Goal: Information Seeking & Learning: Find specific fact

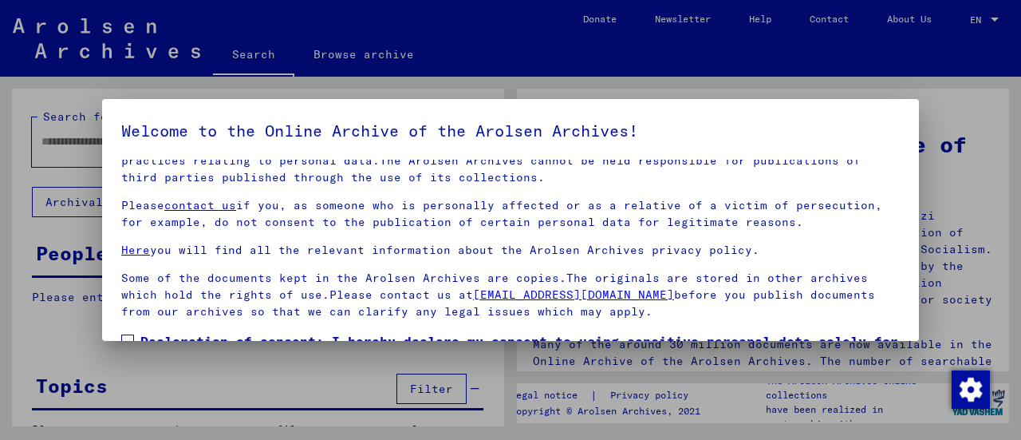
scroll to position [124, 0]
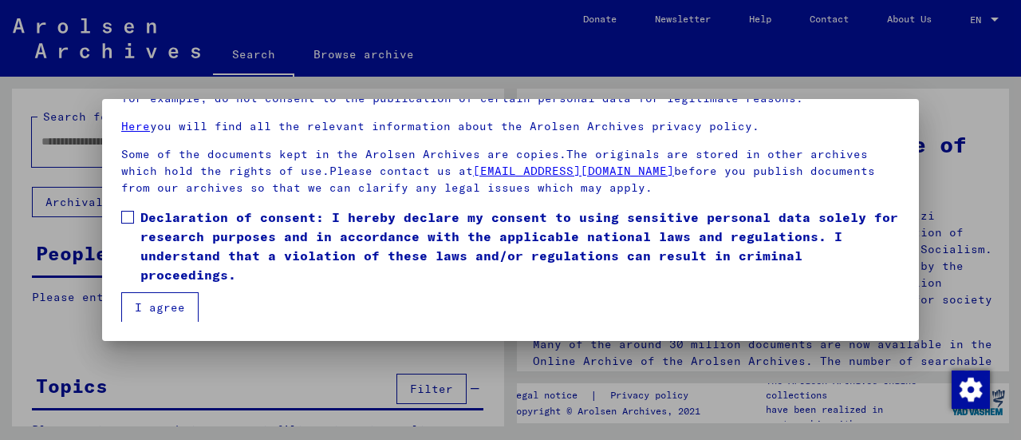
click at [132, 220] on span at bounding box center [127, 217] width 13 height 13
click at [148, 309] on button "I agree" at bounding box center [159, 307] width 77 height 30
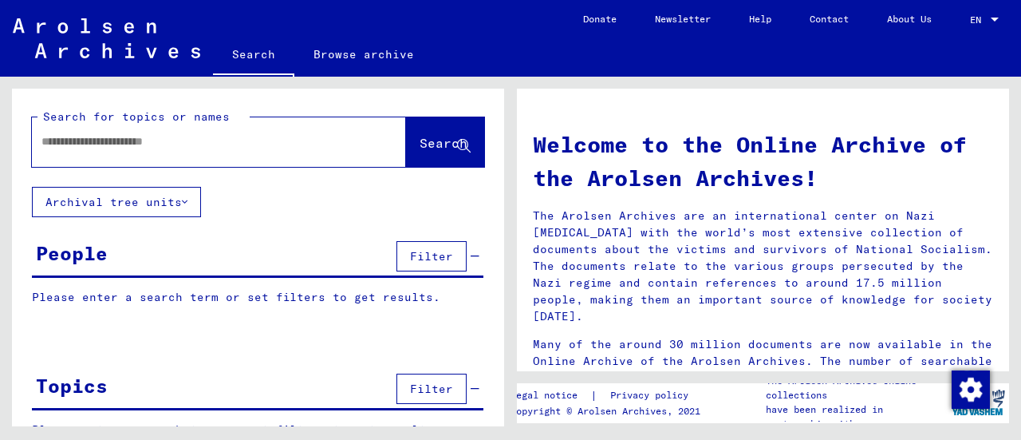
click at [111, 146] on input "text" at bounding box center [199, 141] width 317 height 17
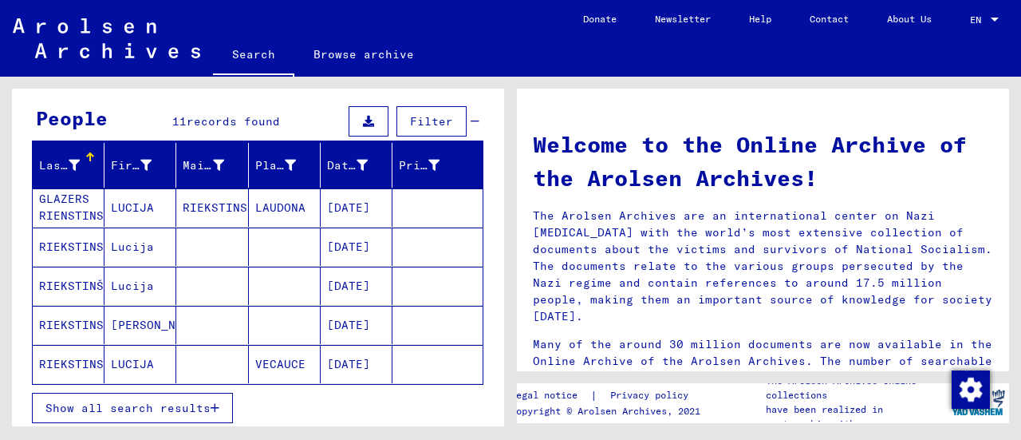
scroll to position [137, 0]
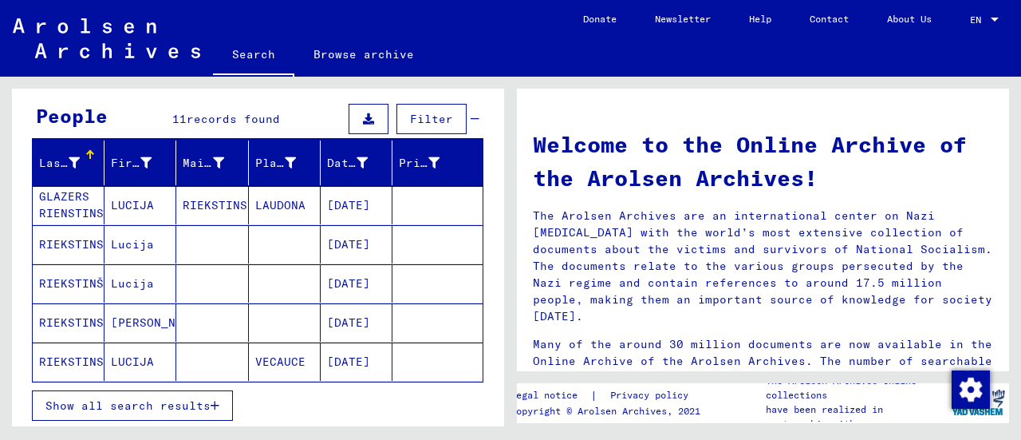
click at [106, 399] on span "Show all search results" at bounding box center [127, 405] width 165 height 14
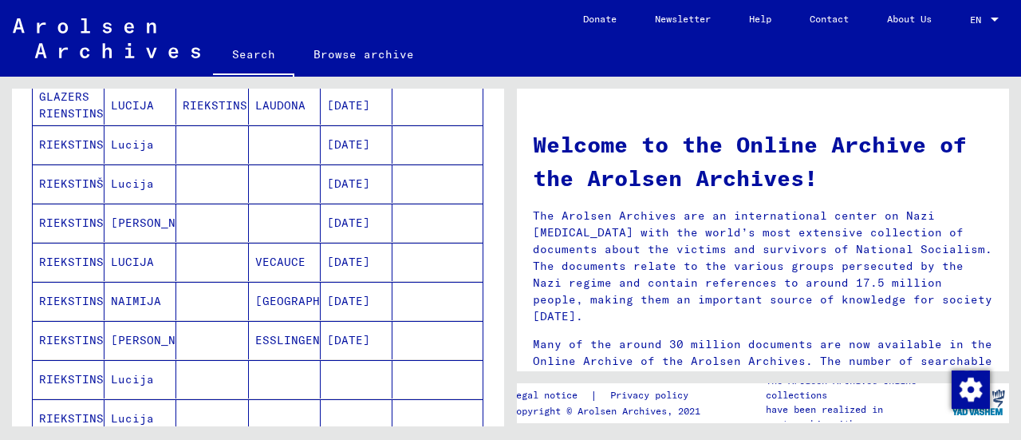
scroll to position [239, 0]
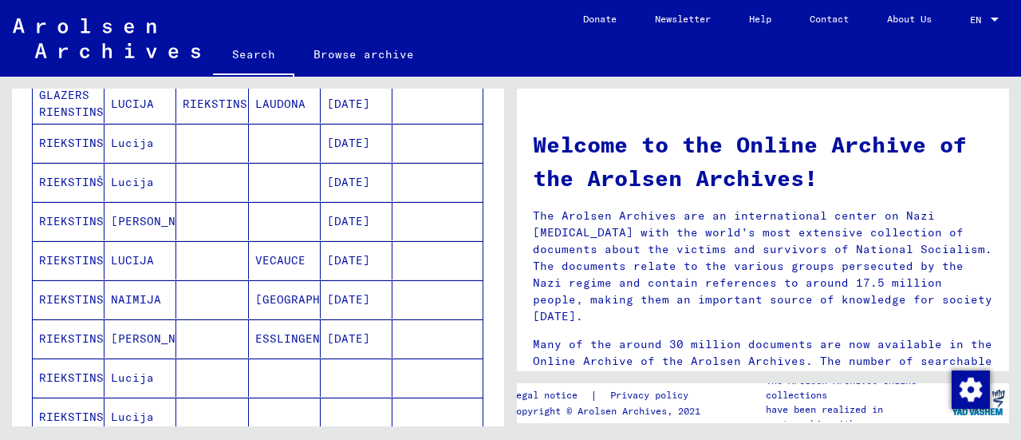
click at [113, 258] on mat-cell "LUCIJA" at bounding box center [141, 260] width 72 height 38
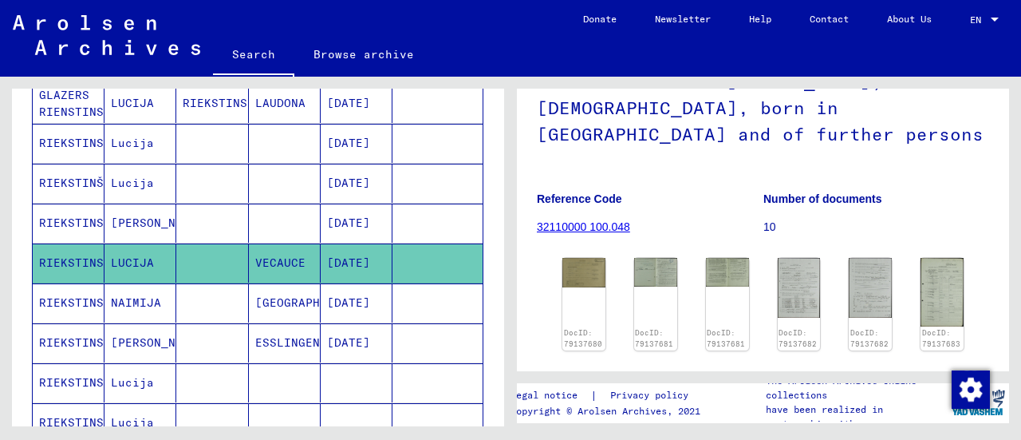
scroll to position [155, 0]
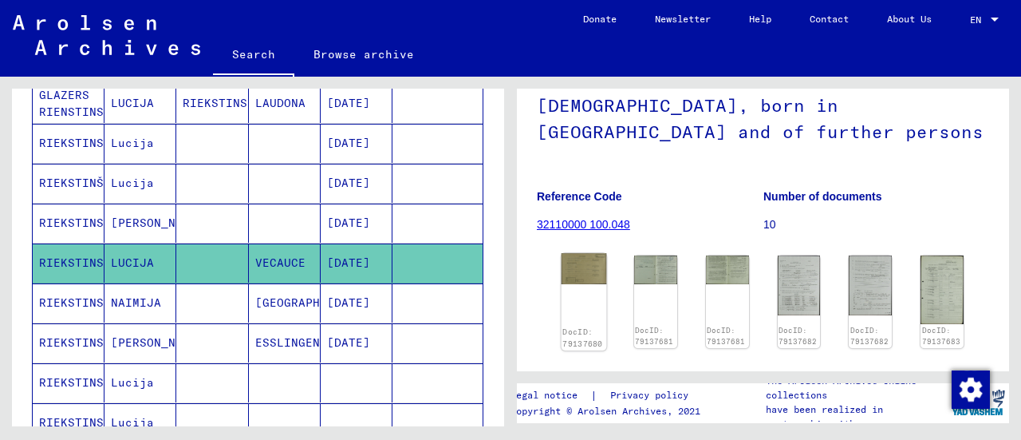
click at [578, 271] on img at bounding box center [584, 268] width 45 height 31
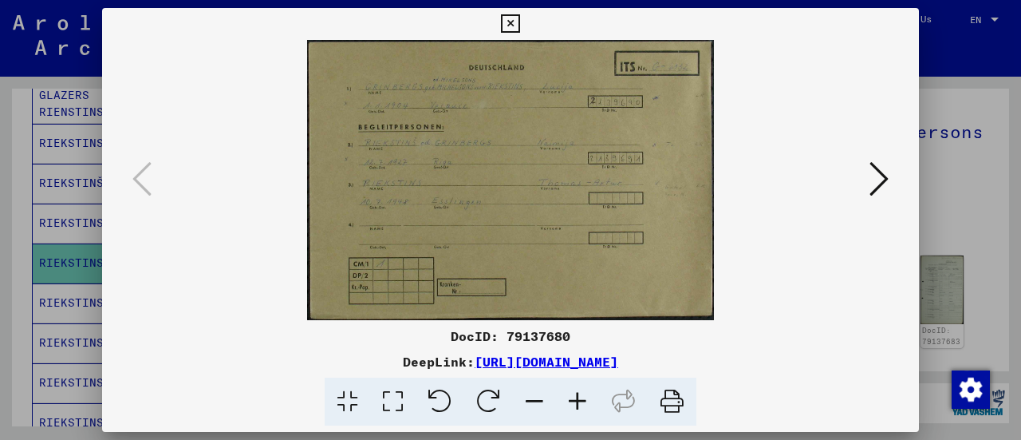
click at [396, 410] on icon at bounding box center [392, 401] width 45 height 49
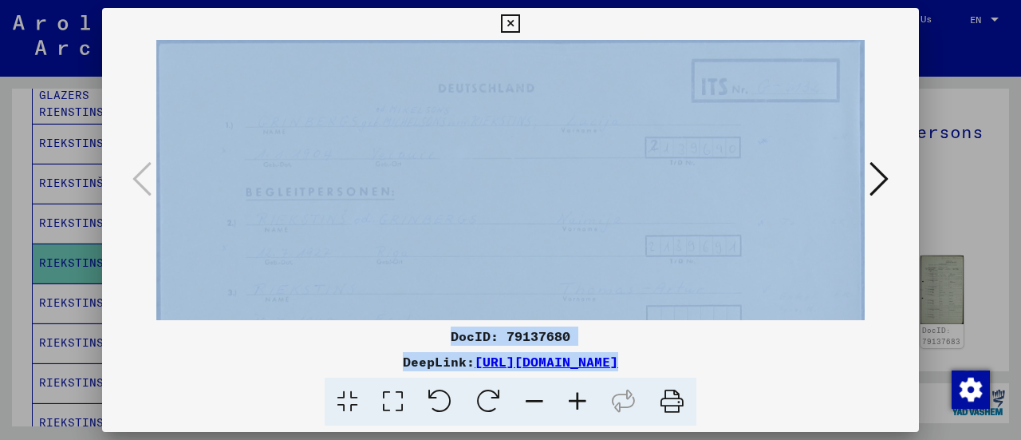
drag, startPoint x: 396, startPoint y: 410, endPoint x: 353, endPoint y: 151, distance: 262.8
click at [353, 151] on div "DocID: 79137680 DeepLink: [URL][DOMAIN_NAME]" at bounding box center [510, 217] width 817 height 418
click at [401, 162] on img at bounding box center [510, 284] width 708 height 488
click at [527, 210] on img at bounding box center [510, 284] width 708 height 488
click at [883, 181] on icon at bounding box center [879, 179] width 19 height 38
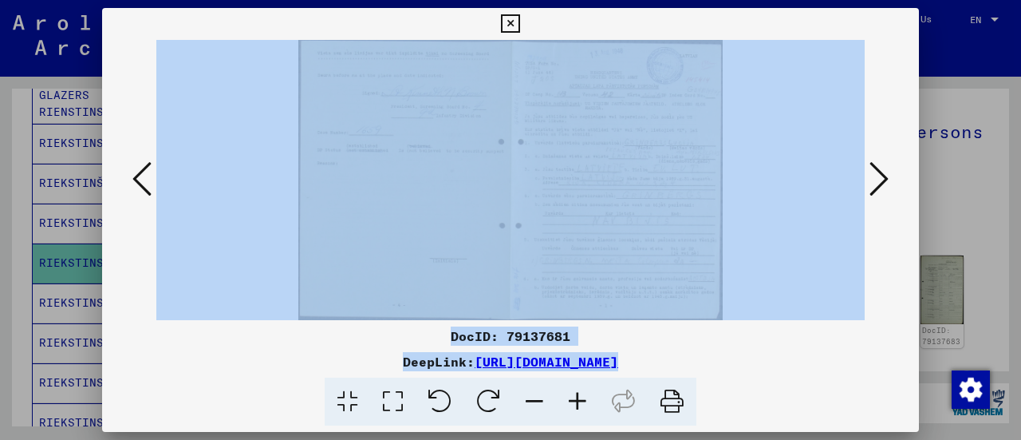
click at [870, 349] on div "DocID: 79137681 DeepLink: [URL][DOMAIN_NAME]" at bounding box center [510, 376] width 817 height 100
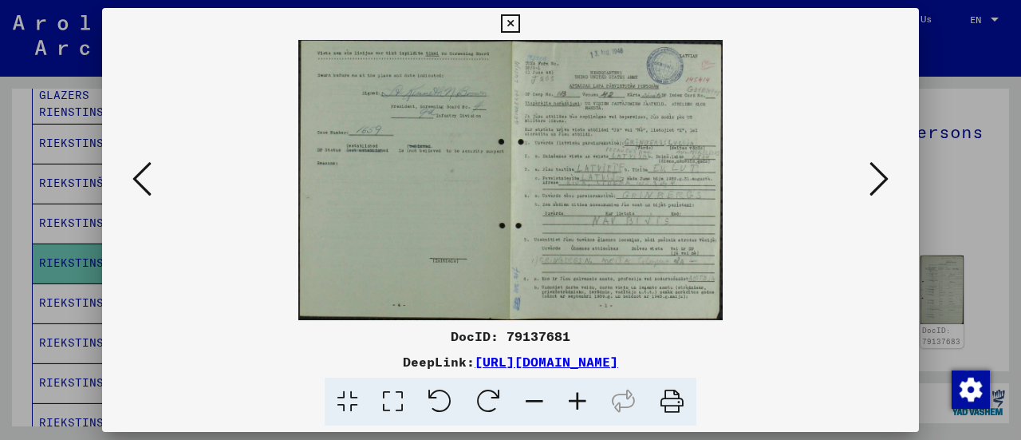
click at [140, 175] on icon at bounding box center [141, 179] width 19 height 38
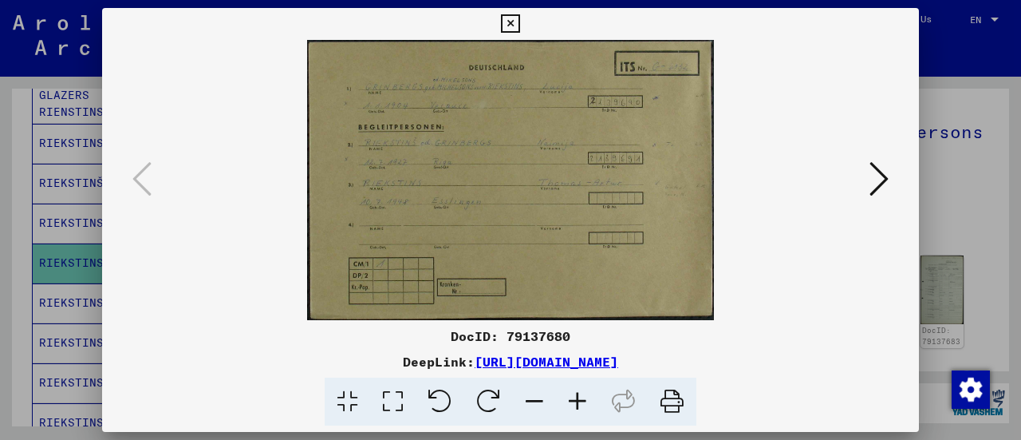
click at [879, 180] on icon at bounding box center [879, 179] width 19 height 38
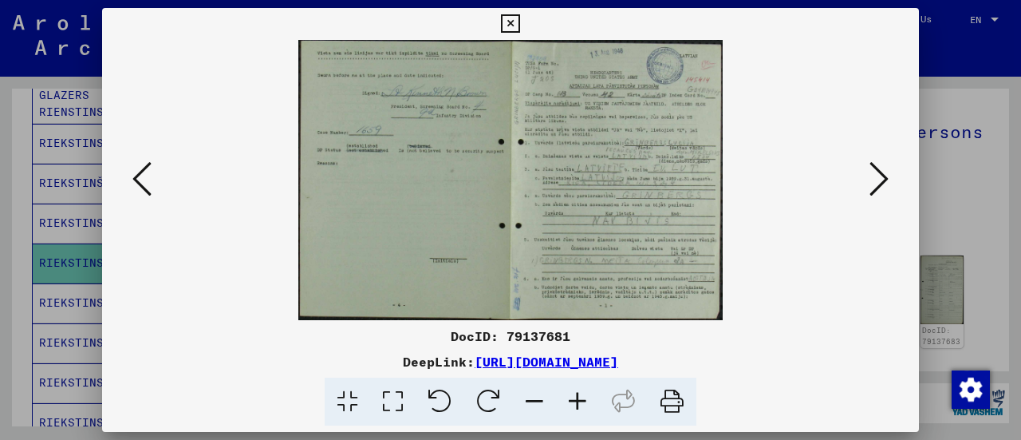
click at [152, 166] on button at bounding box center [142, 179] width 29 height 45
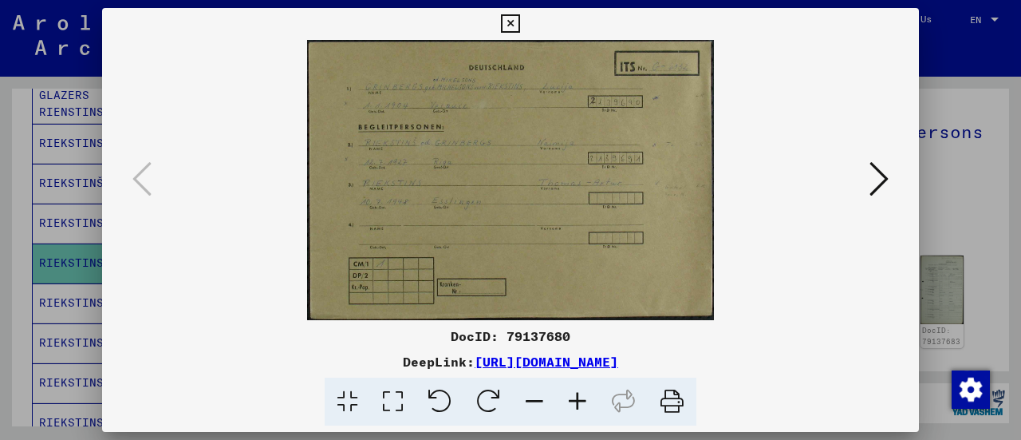
click at [874, 186] on icon at bounding box center [879, 179] width 19 height 38
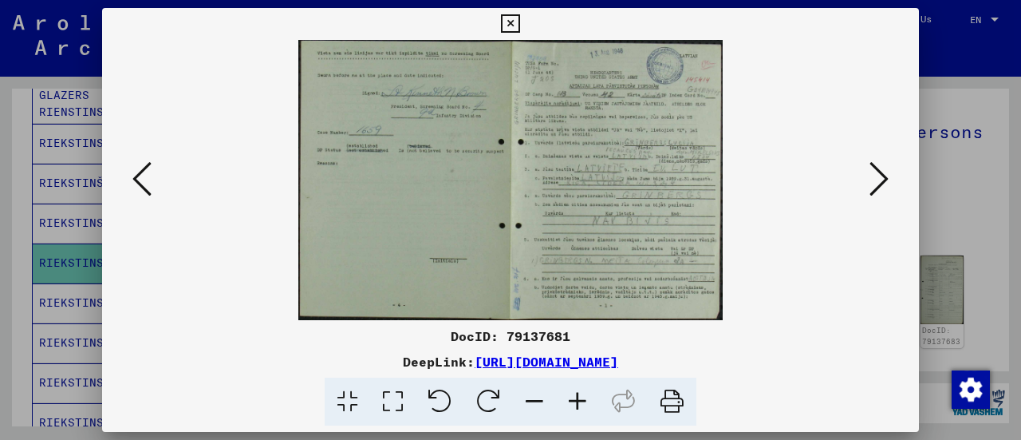
click at [877, 185] on icon at bounding box center [879, 179] width 19 height 38
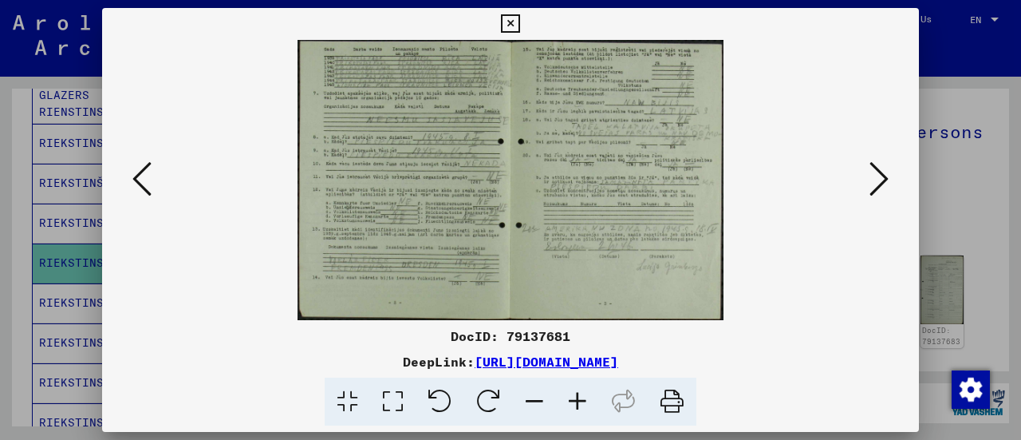
click at [886, 179] on icon at bounding box center [879, 179] width 19 height 38
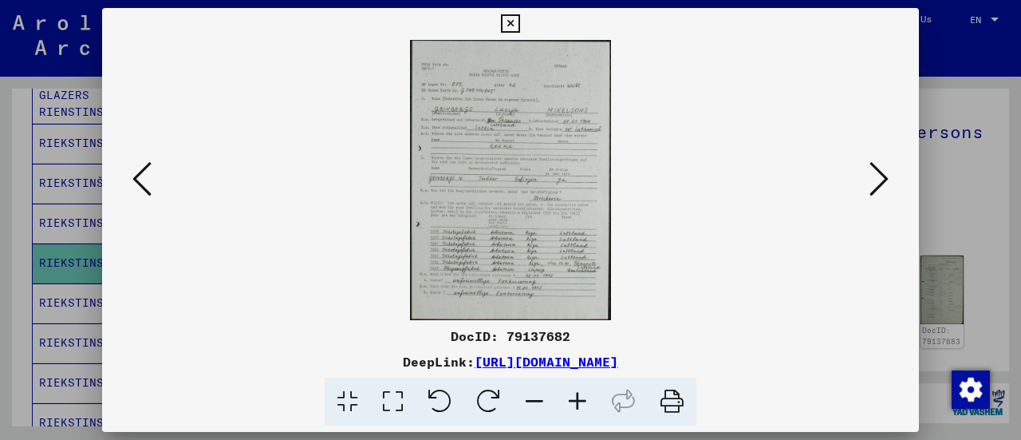
click at [883, 179] on icon at bounding box center [879, 179] width 19 height 38
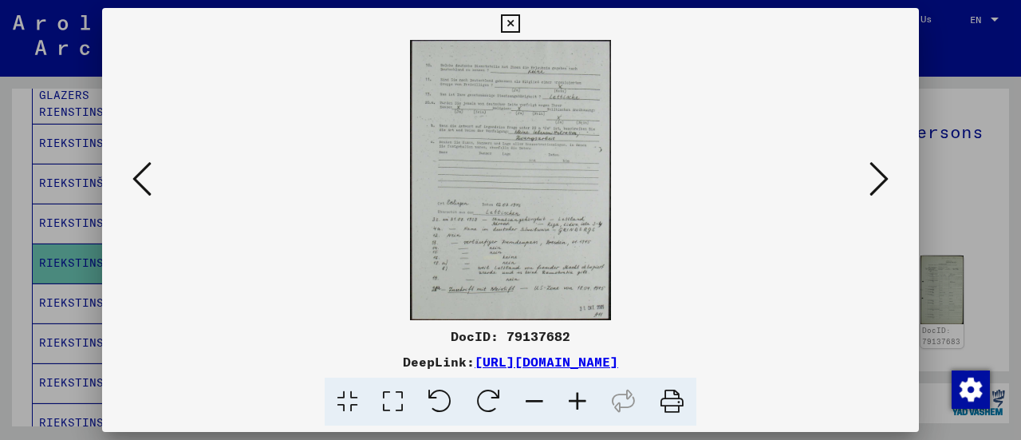
click at [881, 176] on icon at bounding box center [879, 179] width 19 height 38
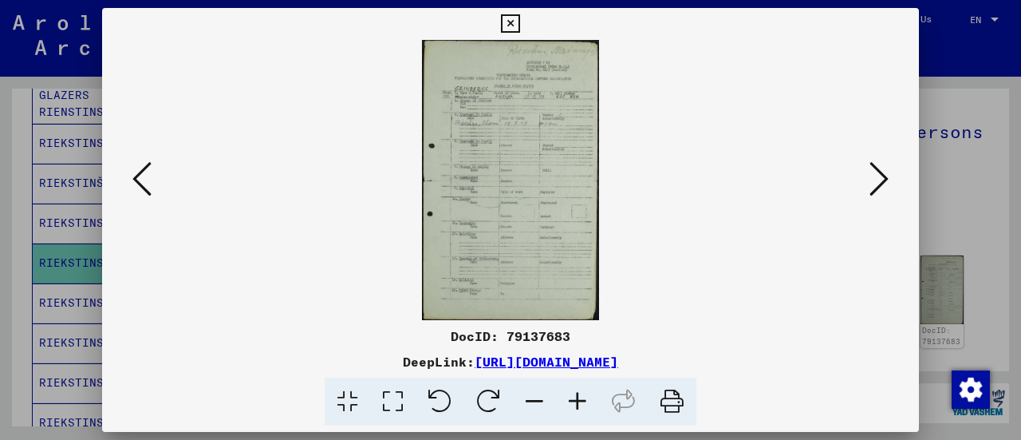
click at [835, 312] on img at bounding box center [510, 180] width 708 height 280
click at [876, 183] on icon at bounding box center [879, 179] width 19 height 38
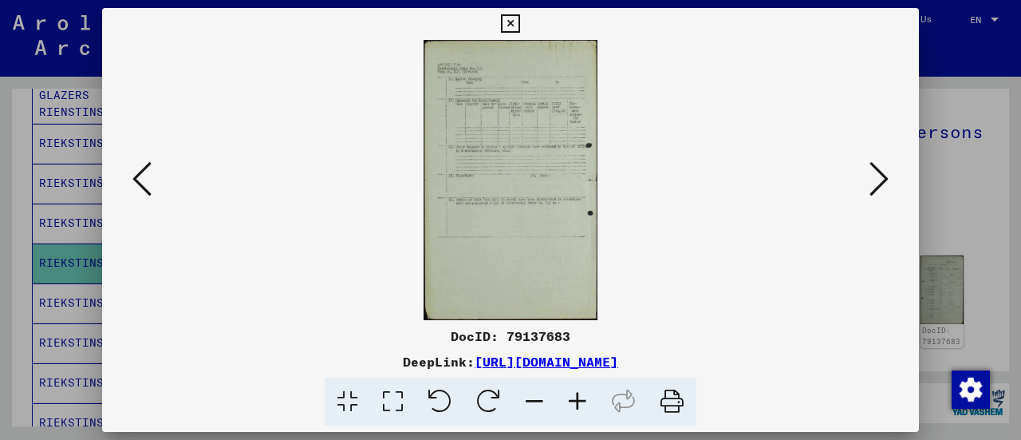
click at [807, 321] on div "DocID: 79137683 DeepLink: [URL][DOMAIN_NAME]" at bounding box center [510, 217] width 817 height 418
click at [879, 178] on icon at bounding box center [879, 179] width 19 height 38
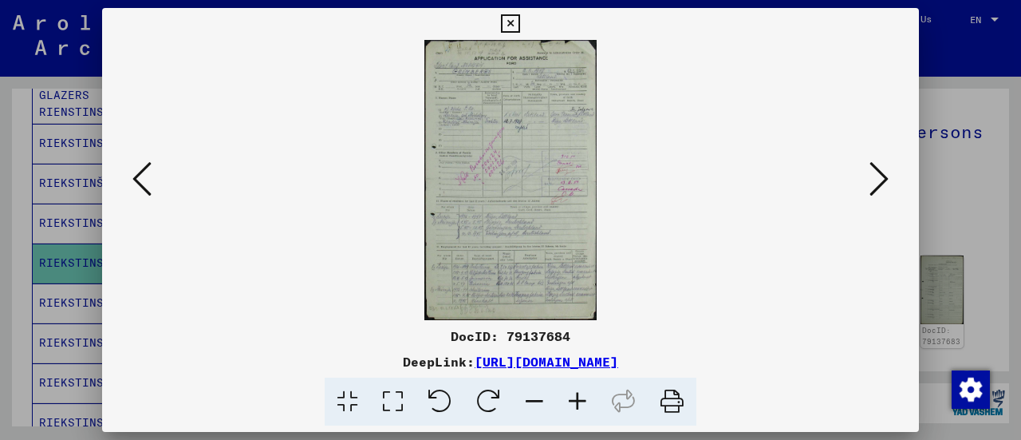
click at [837, 379] on div at bounding box center [510, 401] width 804 height 49
click at [879, 183] on icon at bounding box center [879, 179] width 19 height 38
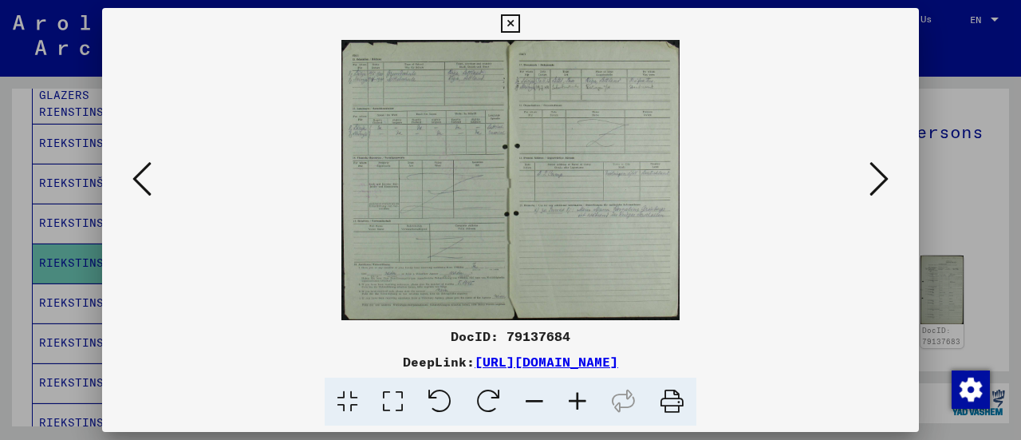
click at [594, 219] on img at bounding box center [510, 180] width 708 height 280
click at [844, 368] on div "DeepLink: [URL][DOMAIN_NAME]" at bounding box center [510, 361] width 817 height 19
click at [884, 181] on icon at bounding box center [879, 179] width 19 height 38
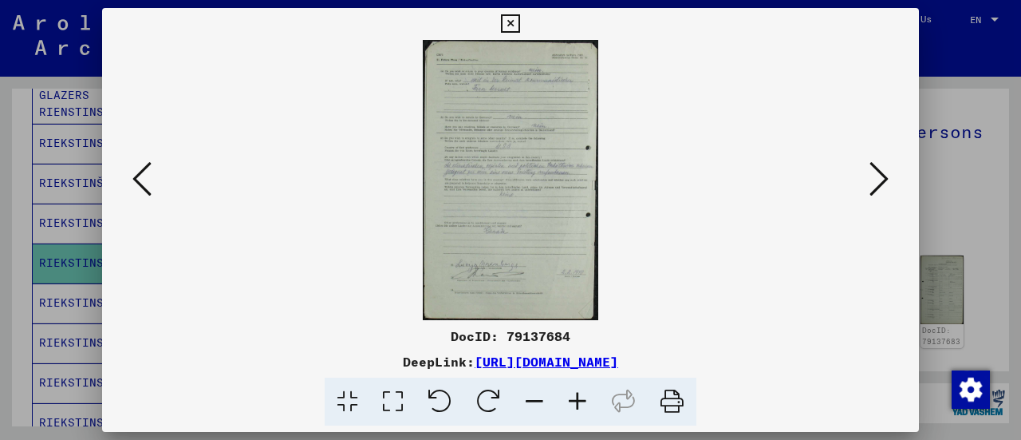
click at [517, 207] on img at bounding box center [510, 180] width 708 height 280
click at [879, 371] on div "DocID: 79137684 DeepLink: [URL][DOMAIN_NAME]" at bounding box center [510, 376] width 817 height 100
click at [878, 181] on icon at bounding box center [879, 179] width 19 height 38
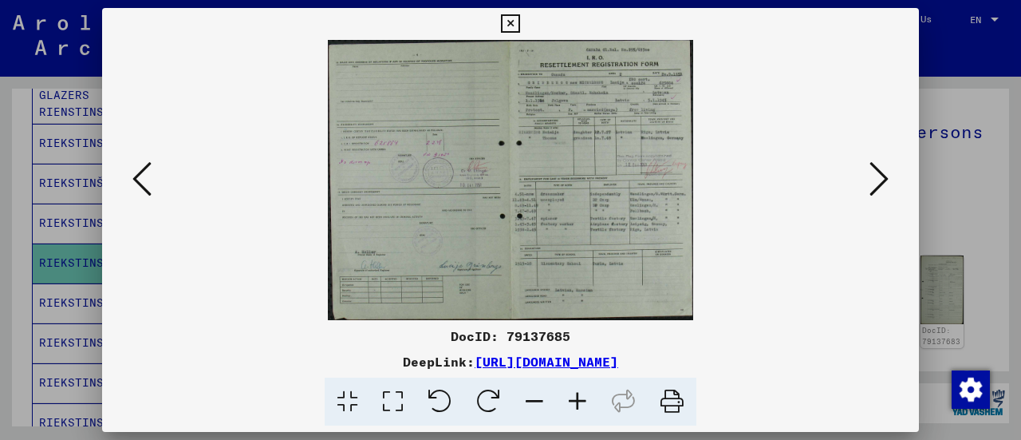
click at [878, 179] on icon at bounding box center [879, 179] width 19 height 38
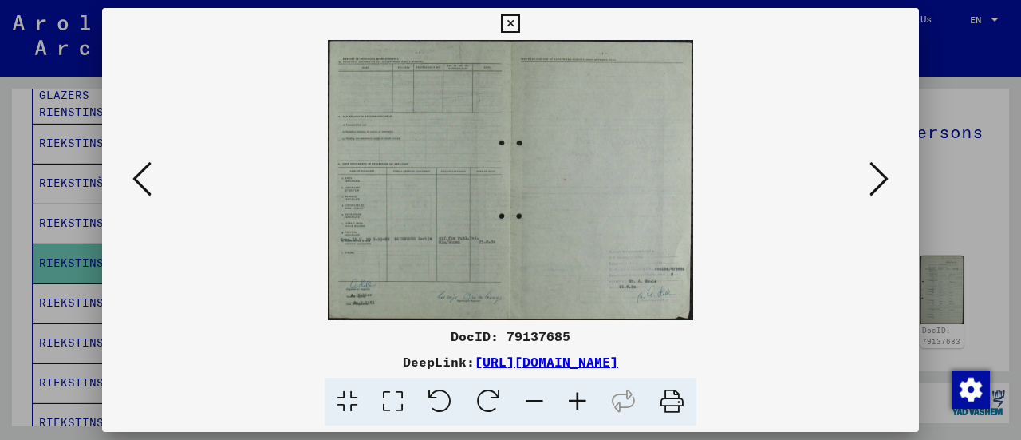
click at [834, 373] on div "DocID: 79137685 DeepLink: [URL][DOMAIN_NAME]" at bounding box center [510, 376] width 817 height 100
click at [881, 184] on icon at bounding box center [879, 179] width 19 height 38
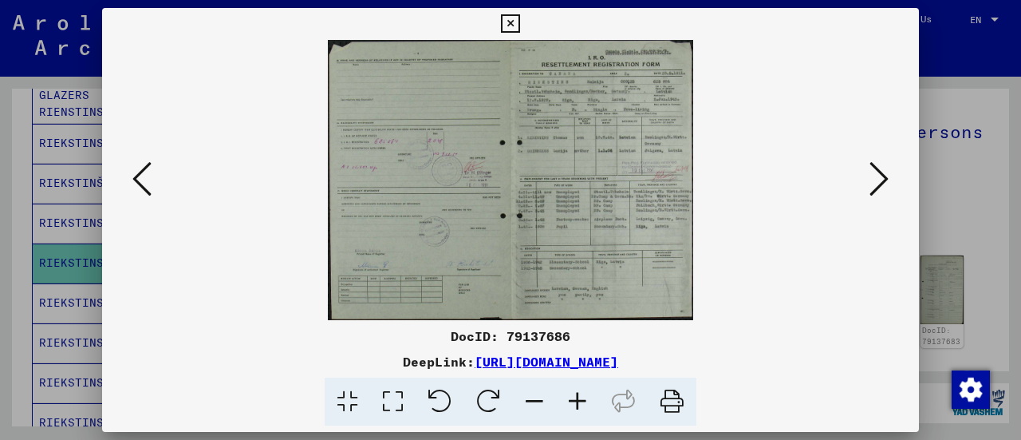
click at [878, 177] on icon at bounding box center [879, 179] width 19 height 38
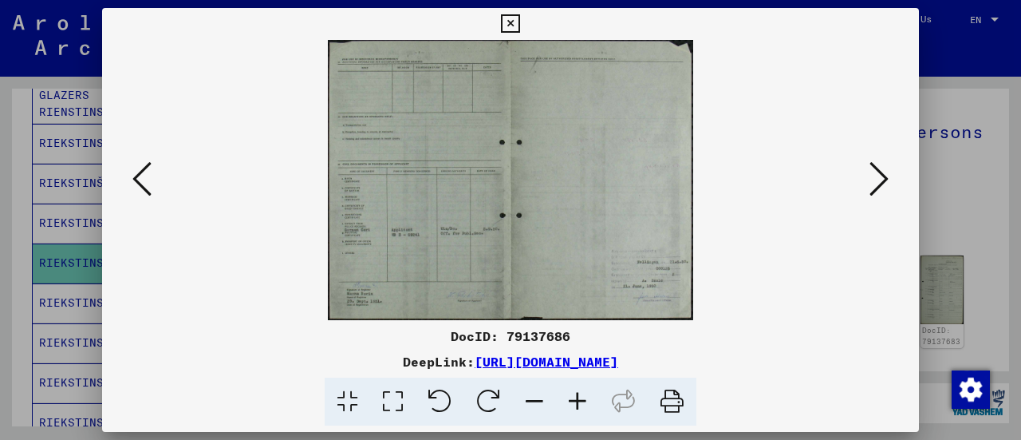
click at [856, 382] on div at bounding box center [510, 401] width 804 height 49
click at [876, 174] on icon at bounding box center [879, 179] width 19 height 38
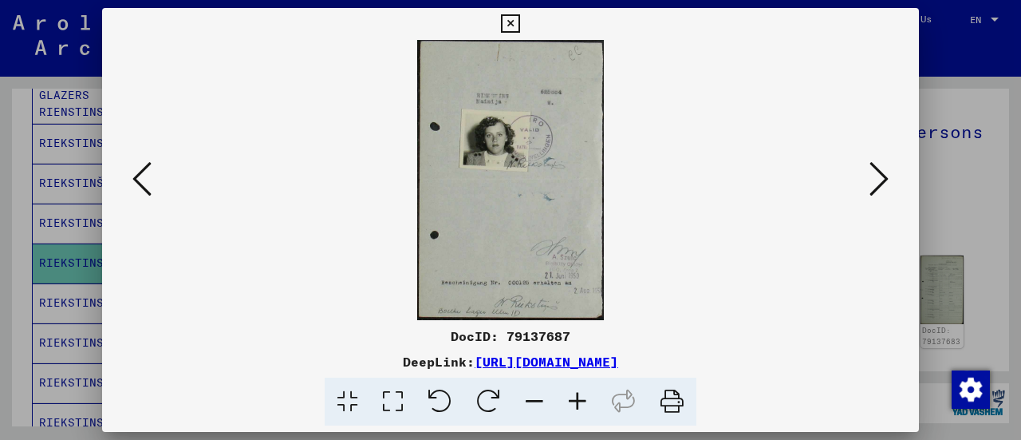
click at [400, 396] on icon at bounding box center [392, 401] width 45 height 49
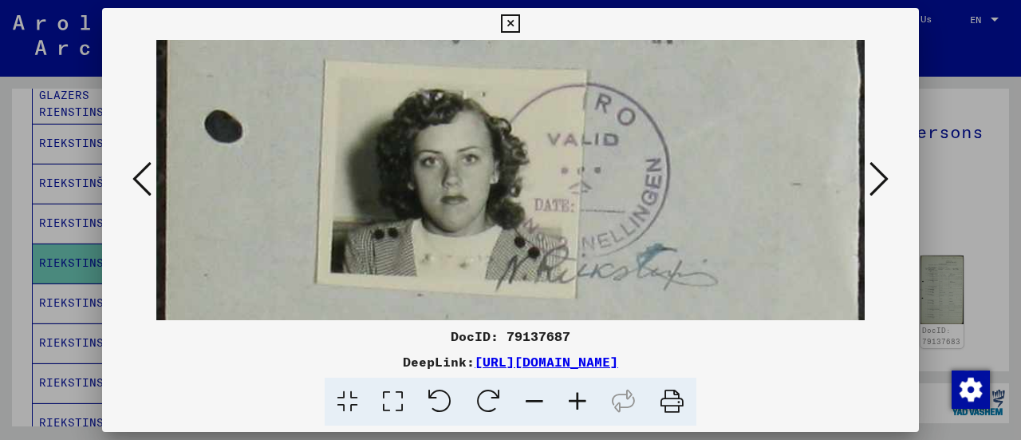
scroll to position [246, 0]
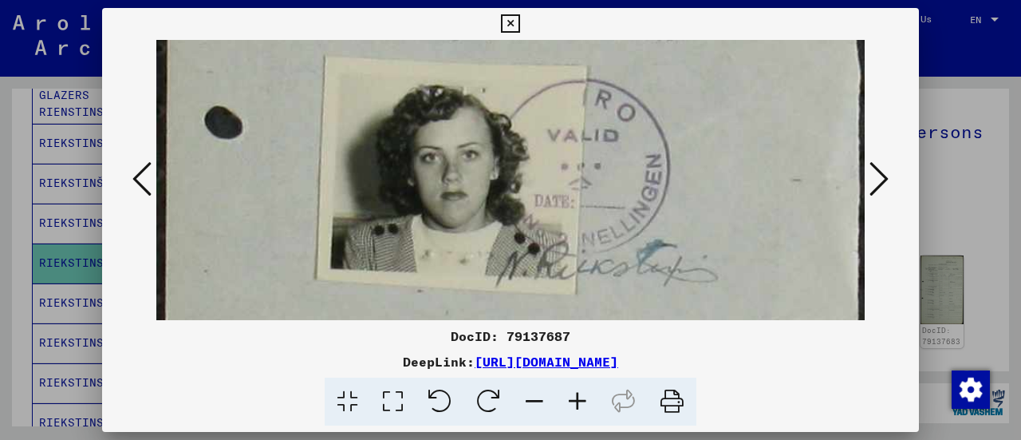
drag, startPoint x: 563, startPoint y: 262, endPoint x: 557, endPoint y: 20, distance: 242.6
click at [557, 20] on div "DocID: 79137687 DeepLink: [URL][DOMAIN_NAME]" at bounding box center [510, 217] width 817 height 418
click at [878, 186] on icon at bounding box center [879, 179] width 19 height 38
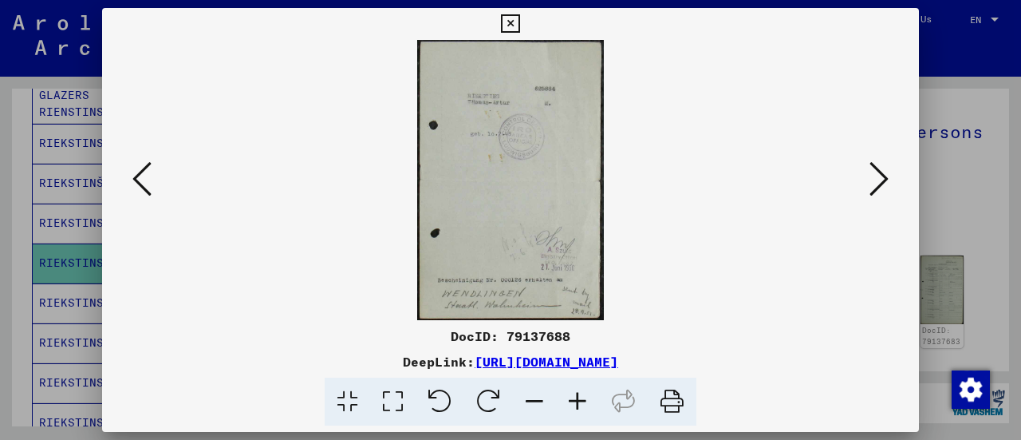
scroll to position [0, 0]
click at [831, 369] on div "DeepLink: [URL][DOMAIN_NAME]" at bounding box center [510, 361] width 817 height 19
click at [884, 177] on icon at bounding box center [879, 179] width 19 height 38
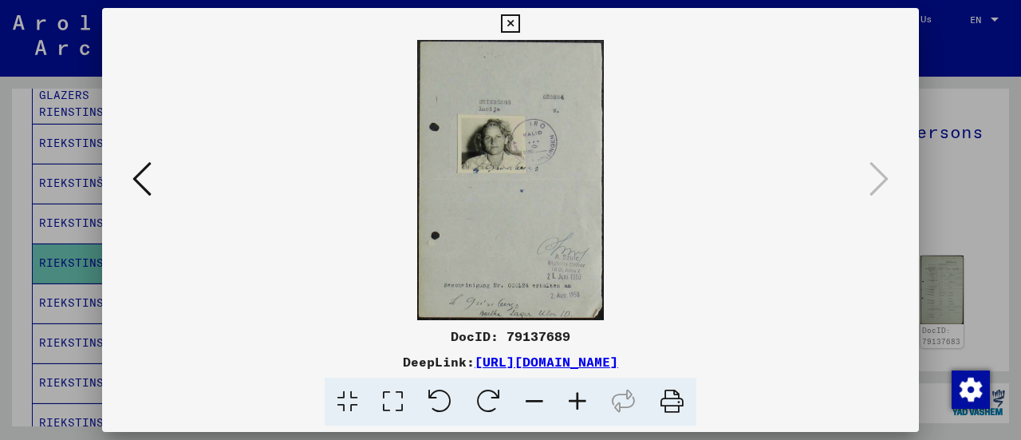
click at [388, 400] on icon at bounding box center [392, 401] width 45 height 49
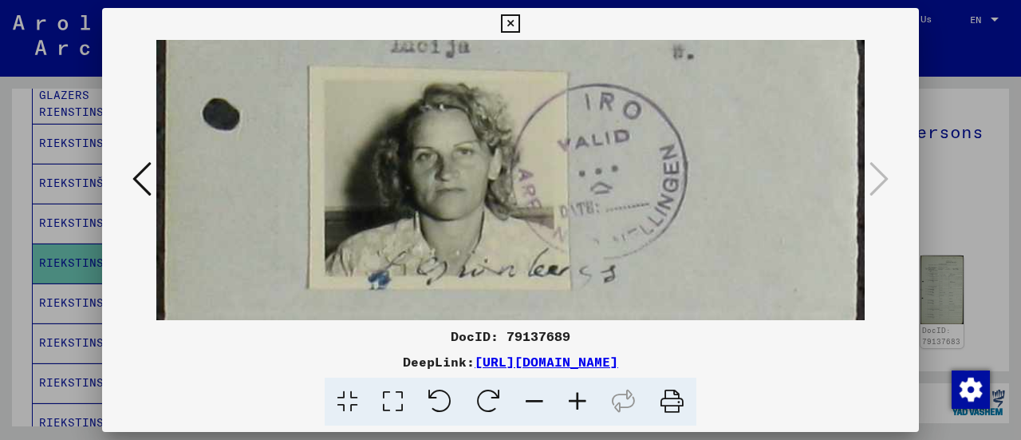
scroll to position [260, 0]
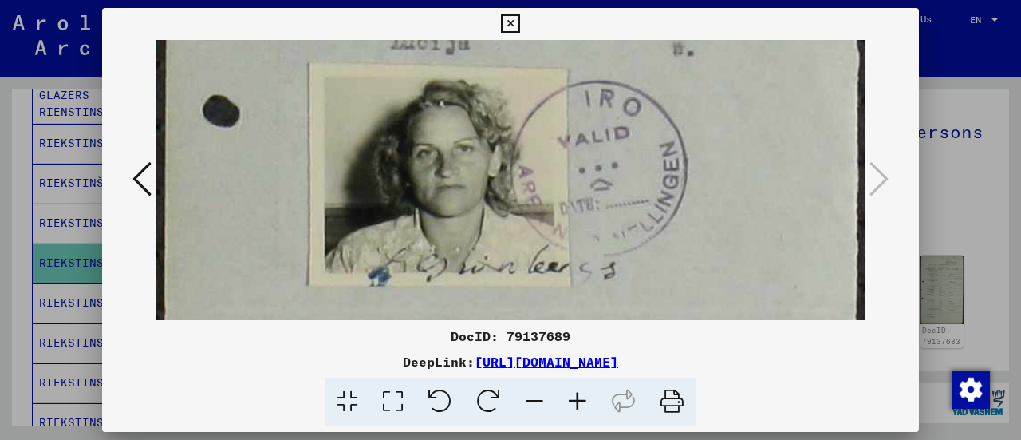
drag, startPoint x: 558, startPoint y: 262, endPoint x: 560, endPoint y: 14, distance: 248.1
click at [560, 14] on div "DocID: 79137689 DeepLink: [URL][DOMAIN_NAME]" at bounding box center [510, 217] width 817 height 418
click at [956, 210] on div at bounding box center [510, 220] width 1021 height 440
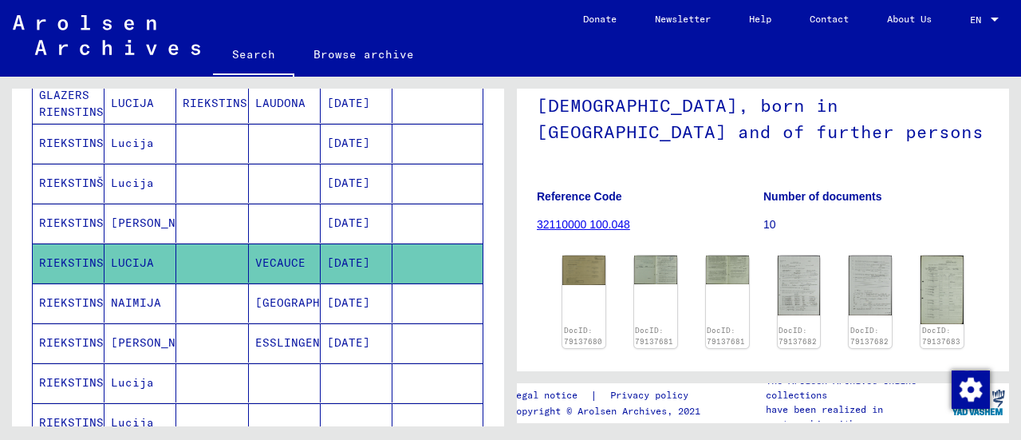
click at [345, 303] on mat-cell "[DATE]" at bounding box center [357, 302] width 72 height 39
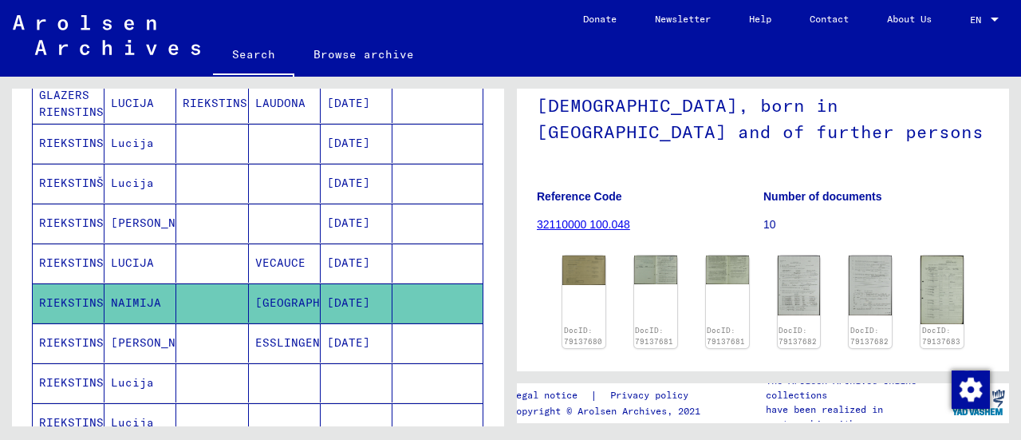
click at [341, 344] on mat-cell "[DATE]" at bounding box center [357, 342] width 72 height 39
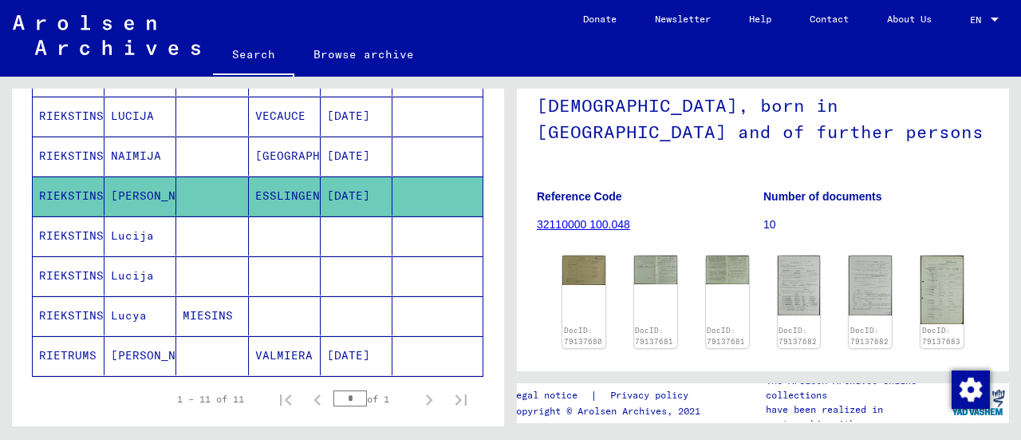
scroll to position [389, 0]
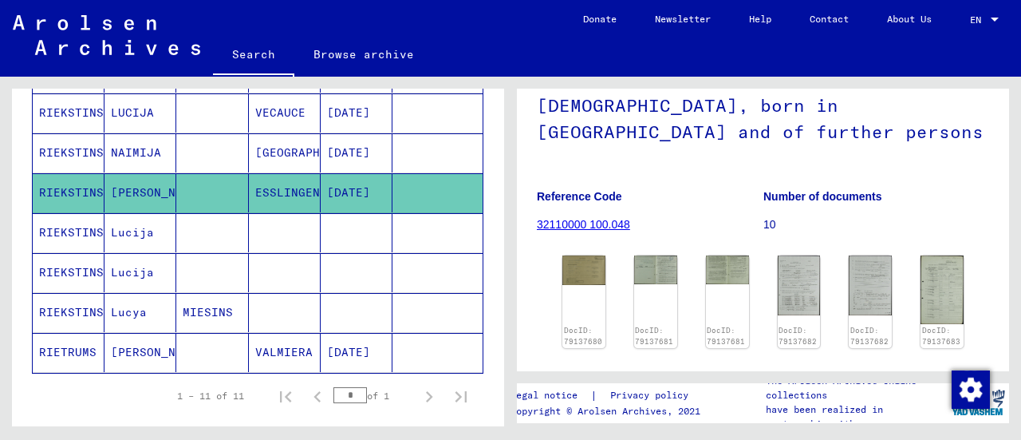
click at [349, 227] on mat-cell at bounding box center [357, 232] width 72 height 39
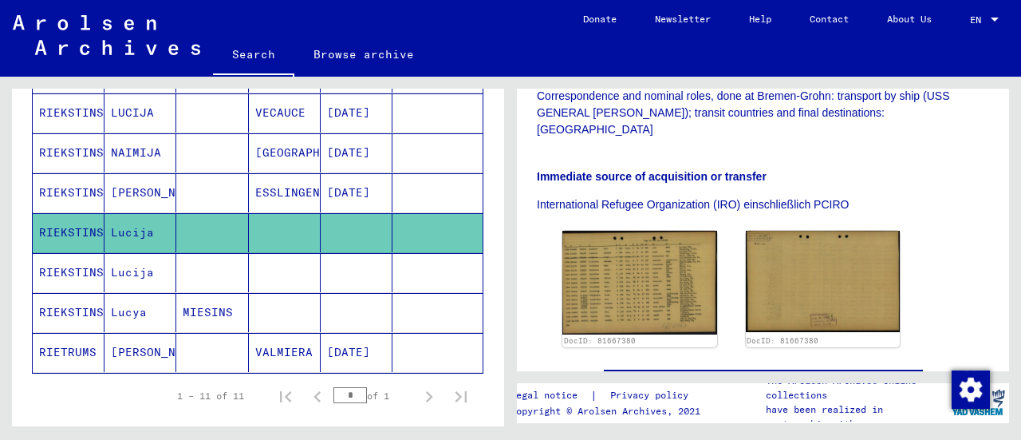
scroll to position [400, 0]
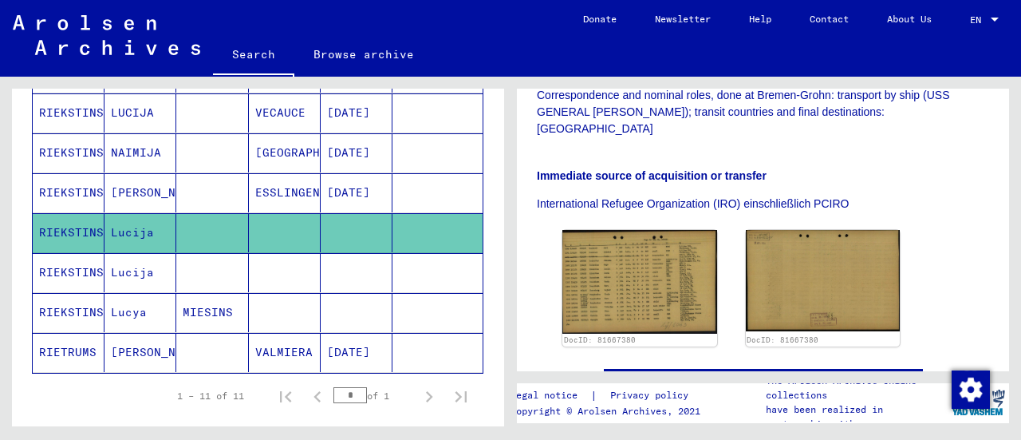
click at [652, 230] on img at bounding box center [639, 282] width 155 height 104
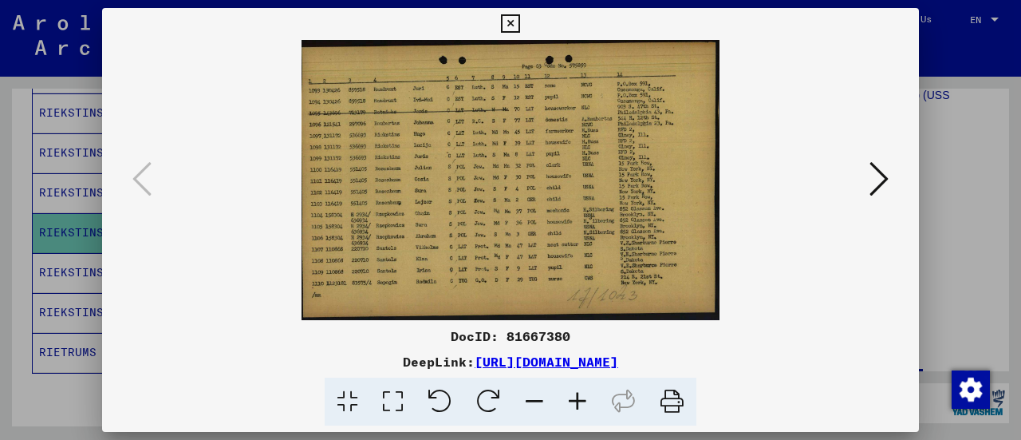
click at [392, 403] on icon at bounding box center [392, 401] width 45 height 49
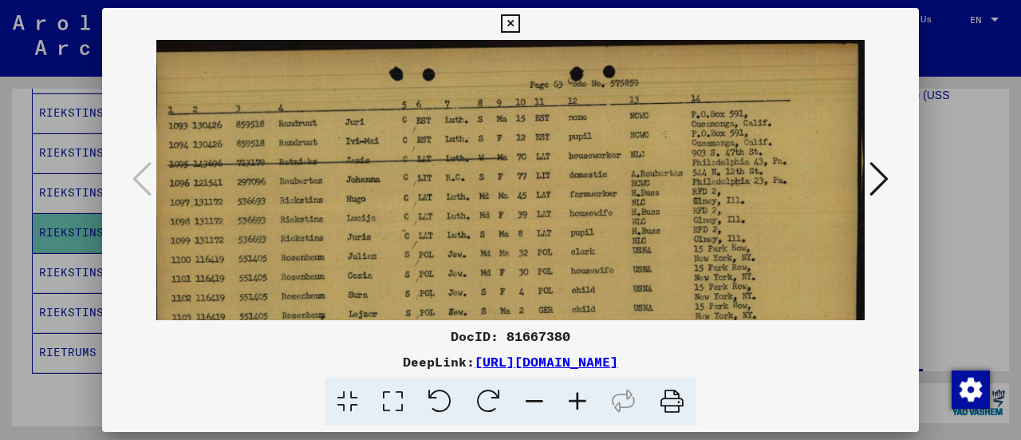
click at [578, 405] on icon at bounding box center [577, 401] width 43 height 49
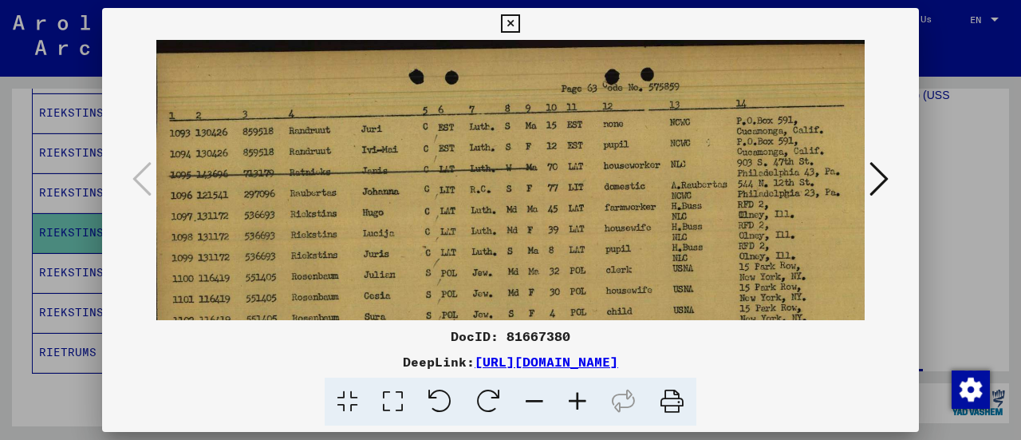
click at [578, 405] on icon at bounding box center [577, 401] width 43 height 49
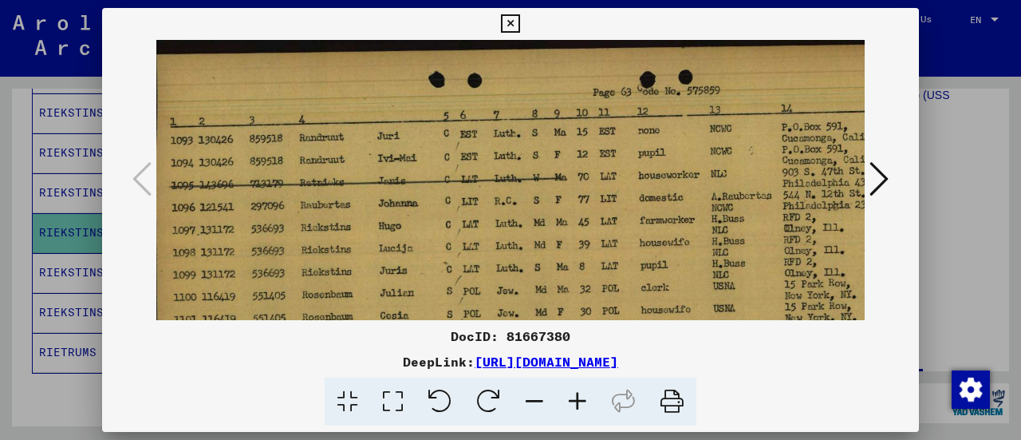
scroll to position [3, 0]
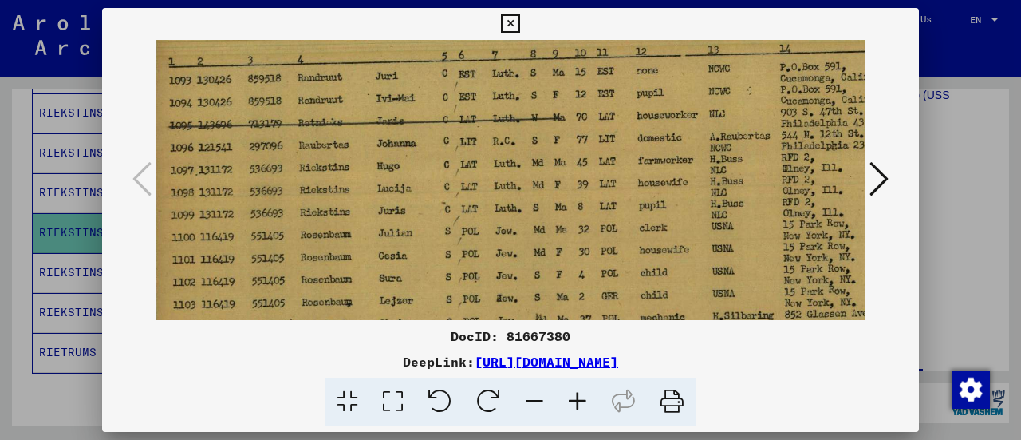
drag, startPoint x: 523, startPoint y: 278, endPoint x: 521, endPoint y: 226, distance: 52.7
click at [521, 226] on img at bounding box center [569, 257] width 828 height 554
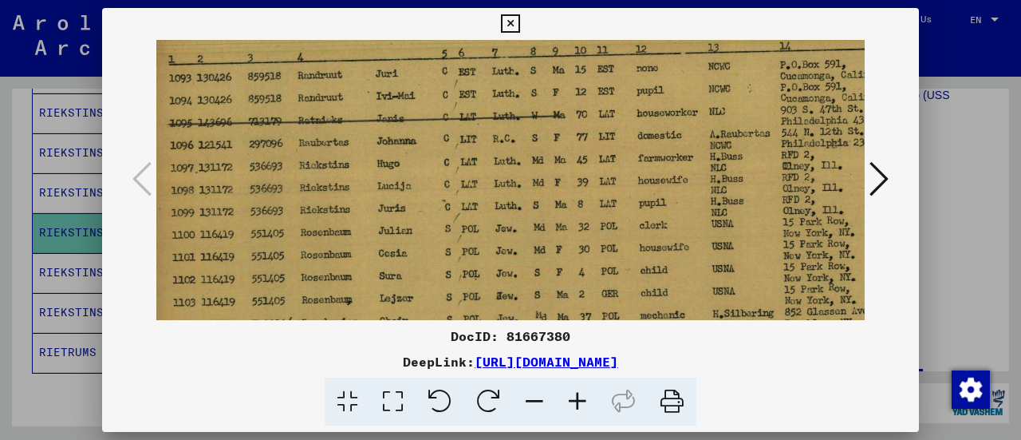
click at [48, 390] on div at bounding box center [510, 220] width 1021 height 440
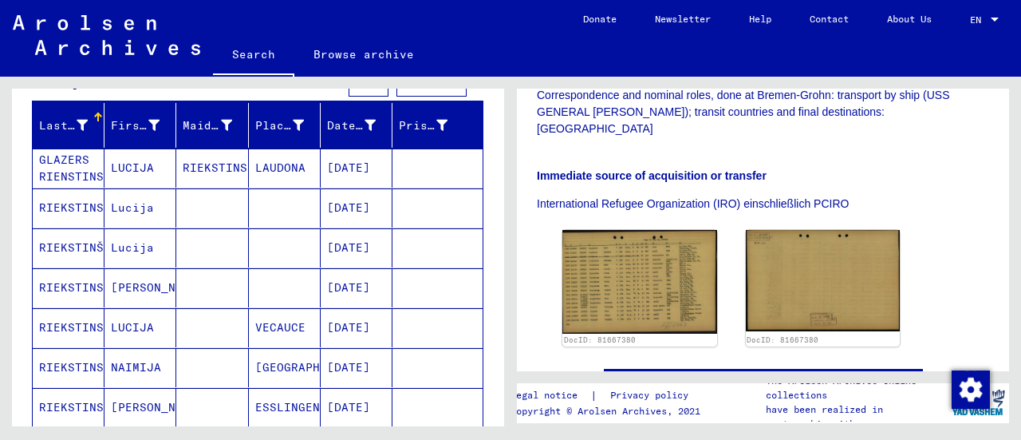
scroll to position [0, 0]
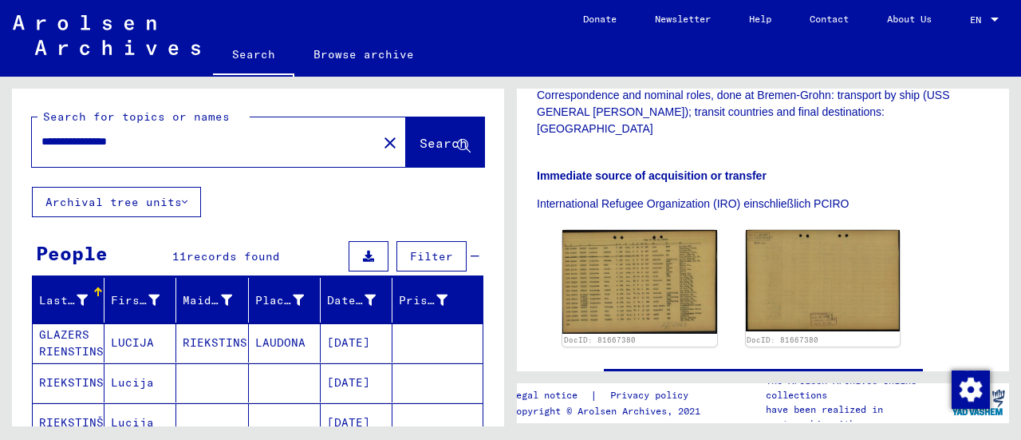
click at [175, 141] on input "**********" at bounding box center [204, 141] width 326 height 17
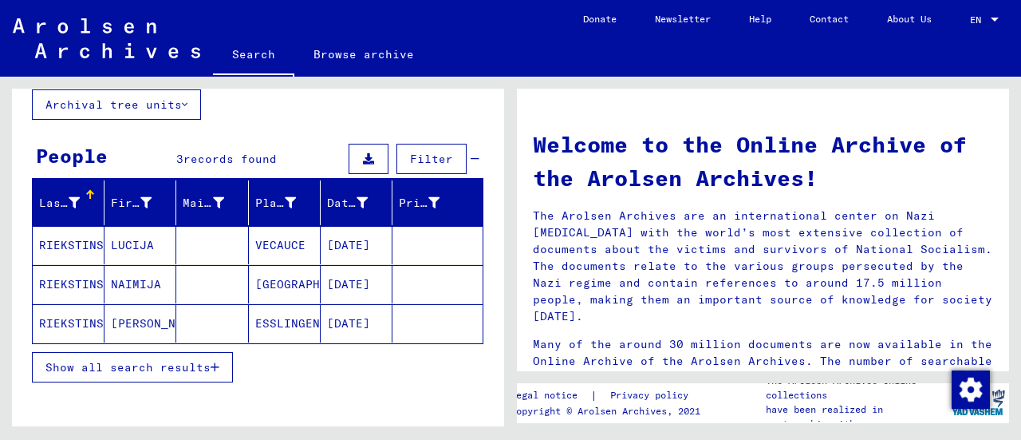
scroll to position [100, 0]
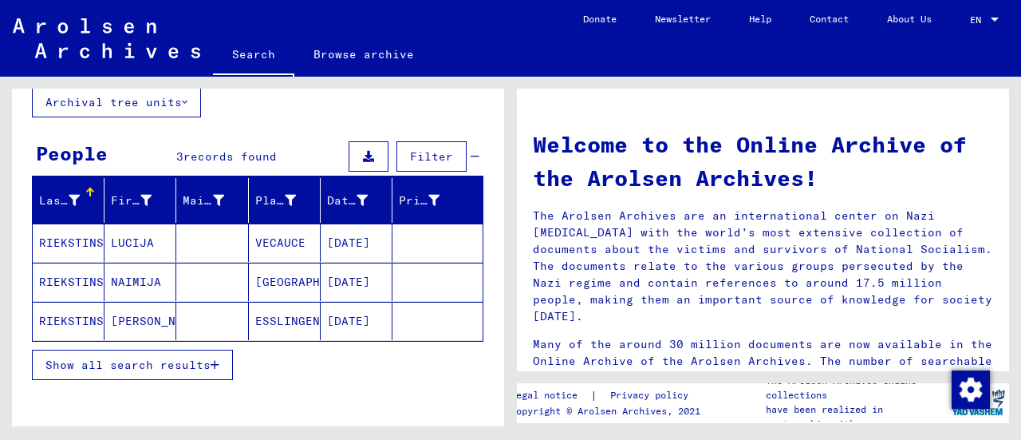
click at [145, 358] on span "Show all search results" at bounding box center [127, 364] width 165 height 14
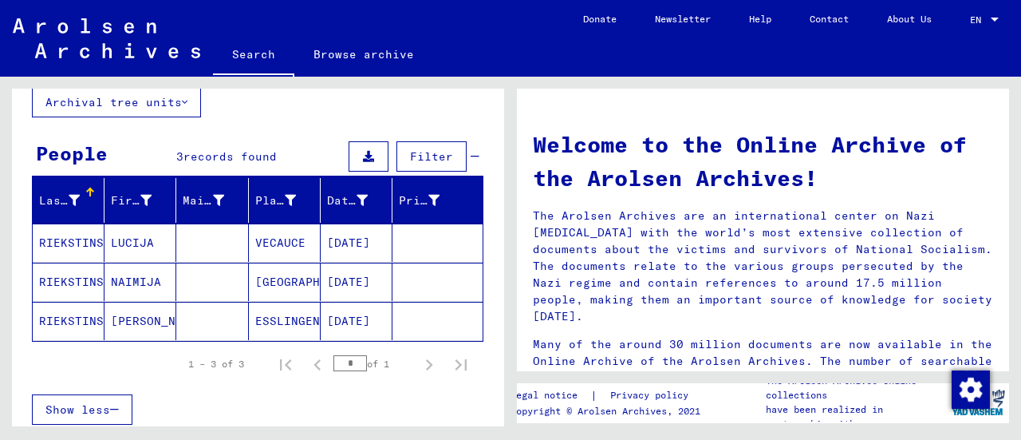
scroll to position [0, 0]
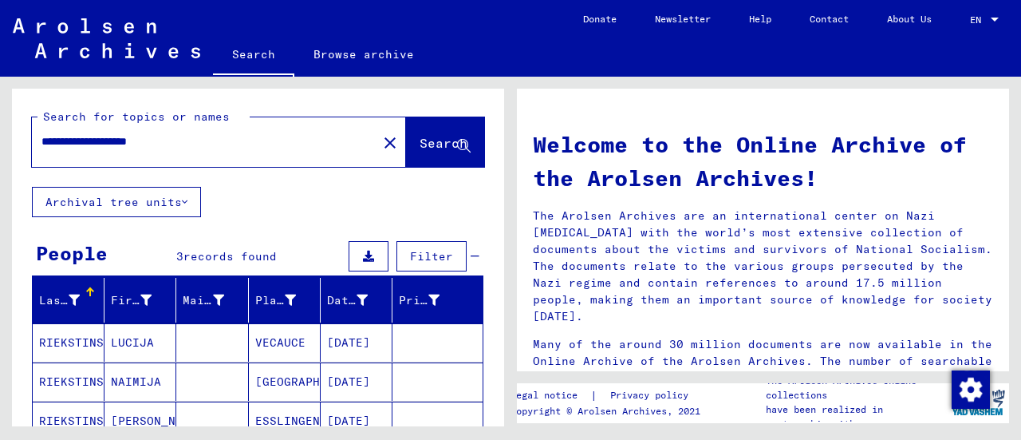
click at [217, 137] on input "**********" at bounding box center [199, 141] width 317 height 17
type input "**********"
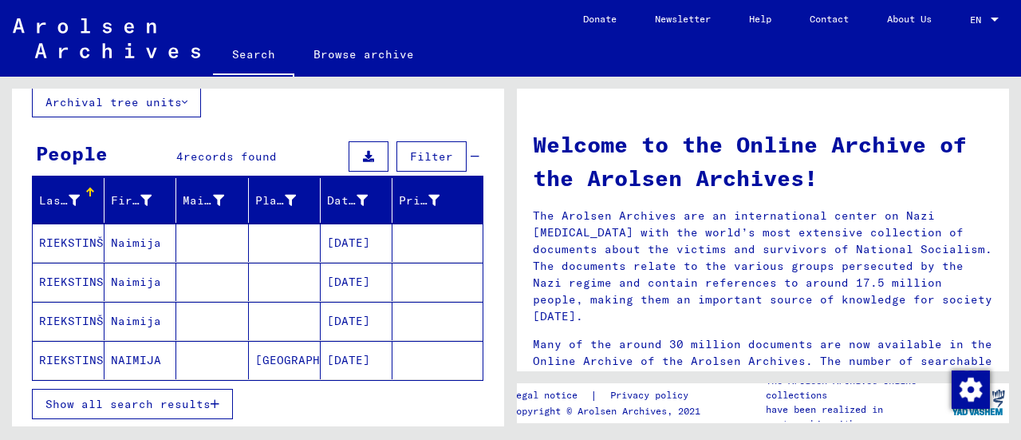
scroll to position [107, 0]
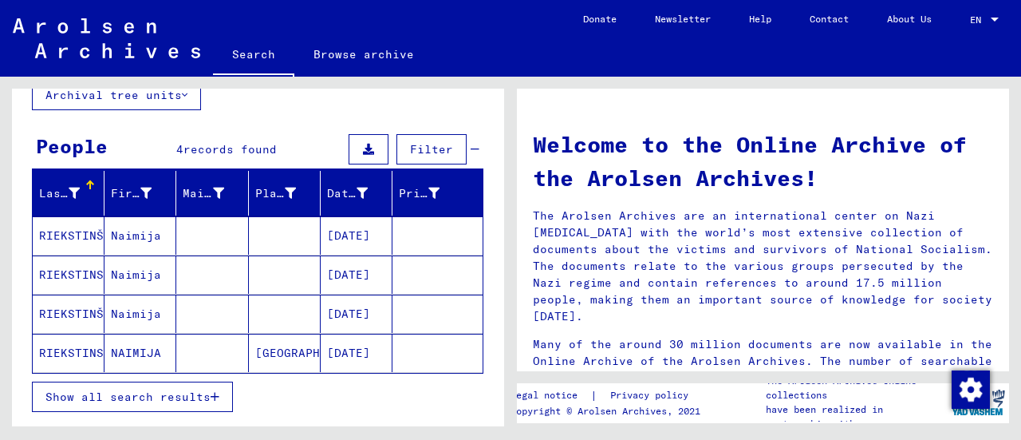
click at [158, 394] on span "Show all search results" at bounding box center [127, 396] width 165 height 14
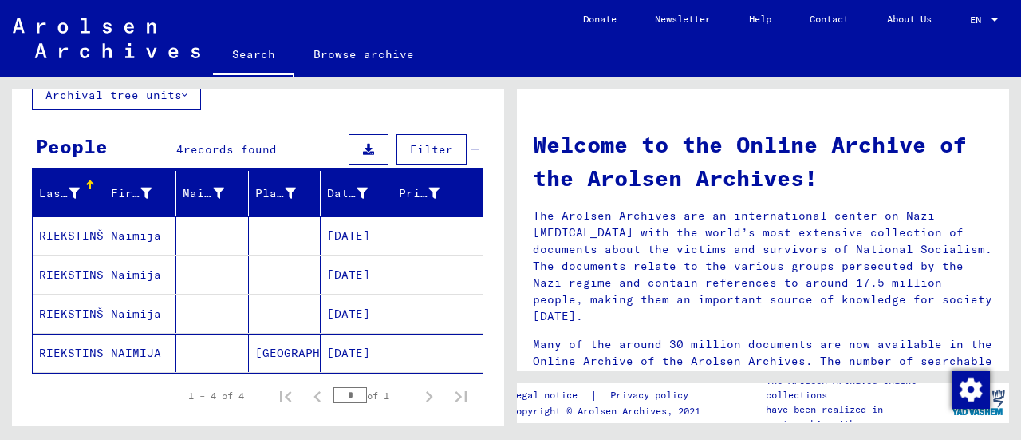
click at [348, 227] on mat-cell "[DATE]" at bounding box center [357, 235] width 72 height 38
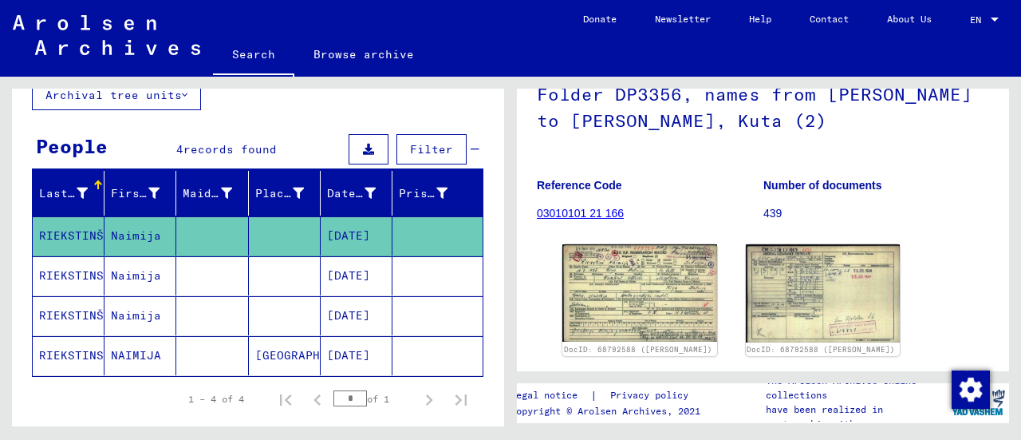
scroll to position [148, 0]
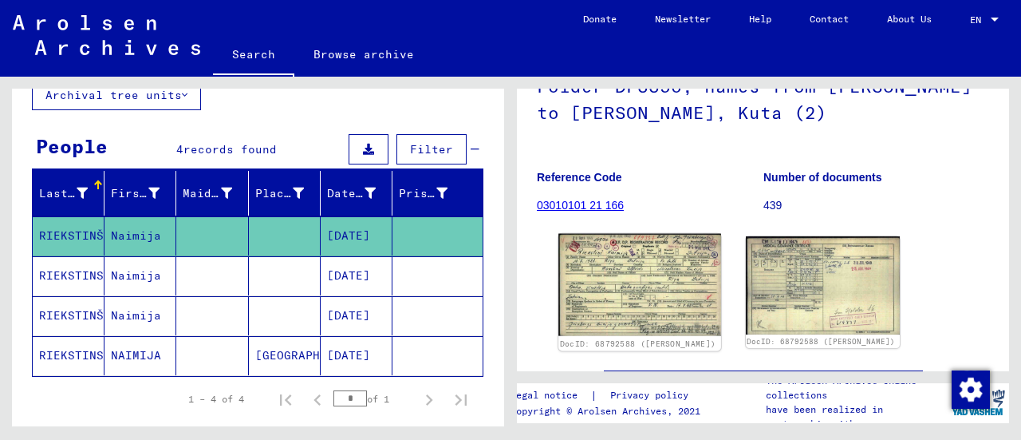
click at [645, 284] on img at bounding box center [639, 285] width 162 height 102
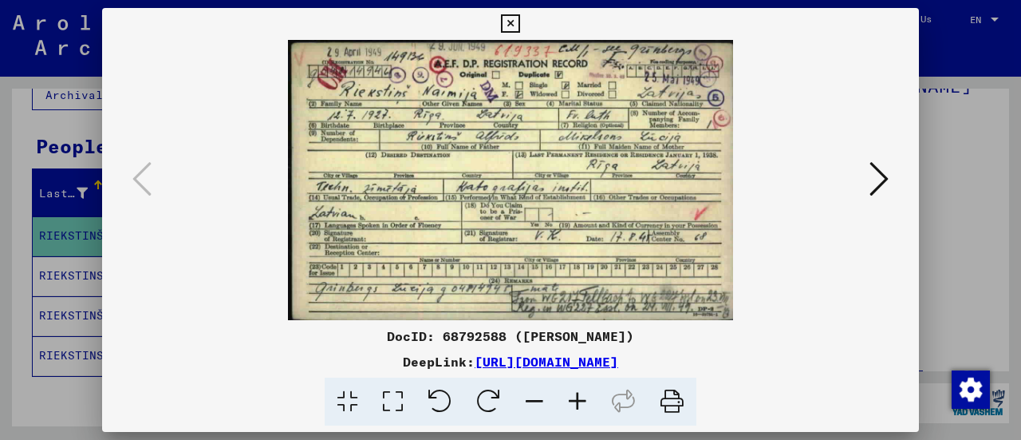
click at [815, 369] on div "DeepLink: [URL][DOMAIN_NAME]" at bounding box center [510, 361] width 817 height 19
click at [881, 184] on icon at bounding box center [879, 179] width 19 height 38
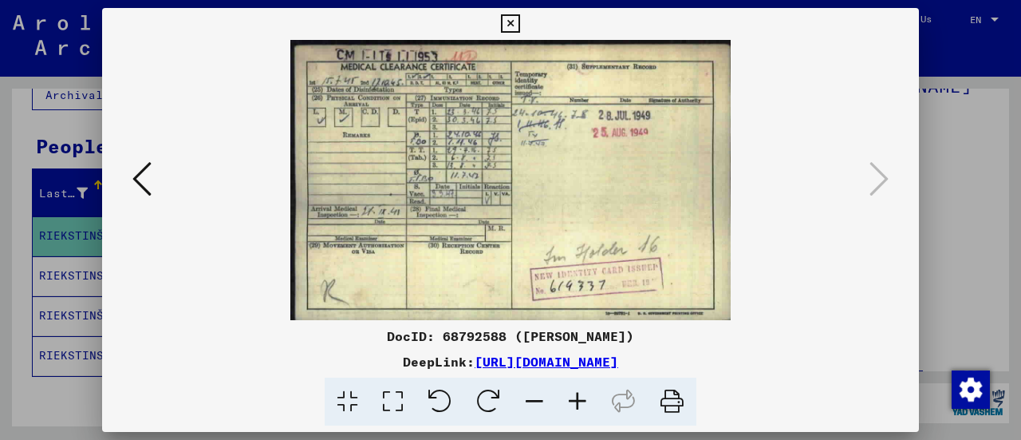
click at [814, 392] on div at bounding box center [510, 401] width 804 height 49
click at [973, 148] on div at bounding box center [510, 220] width 1021 height 440
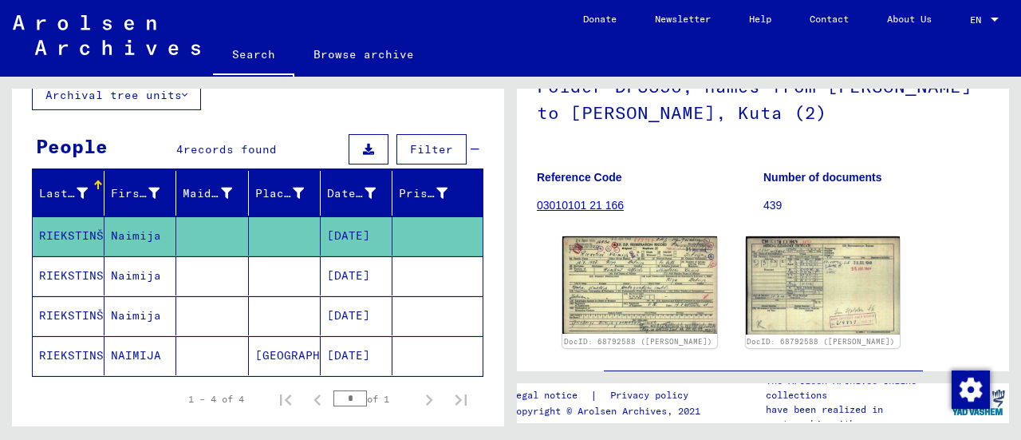
click at [348, 271] on mat-cell "[DATE]" at bounding box center [357, 275] width 72 height 39
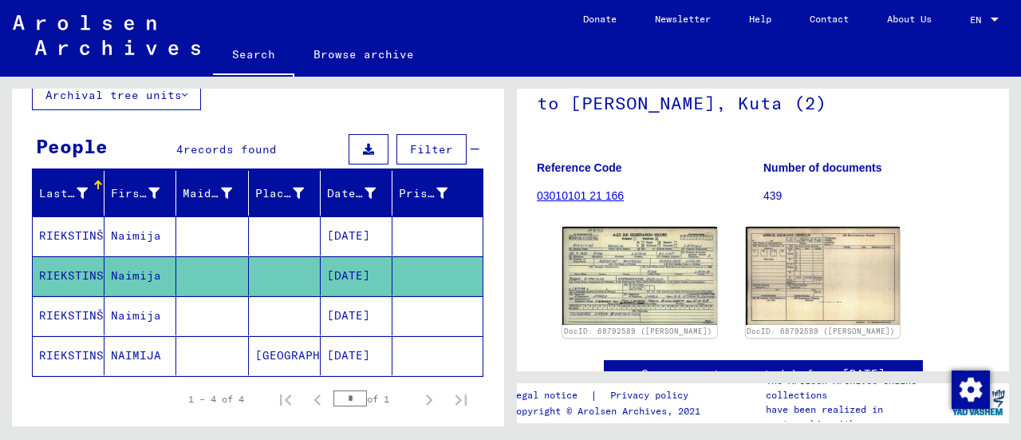
scroll to position [158, 0]
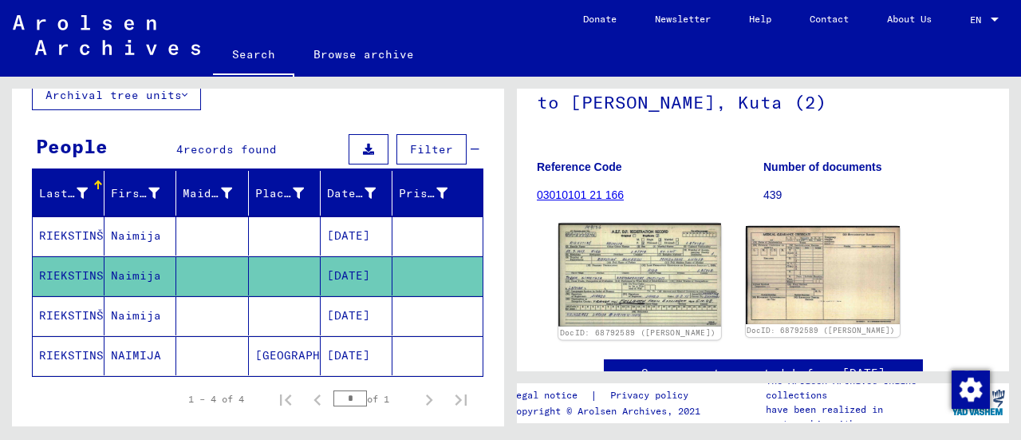
click at [640, 259] on img at bounding box center [639, 274] width 162 height 103
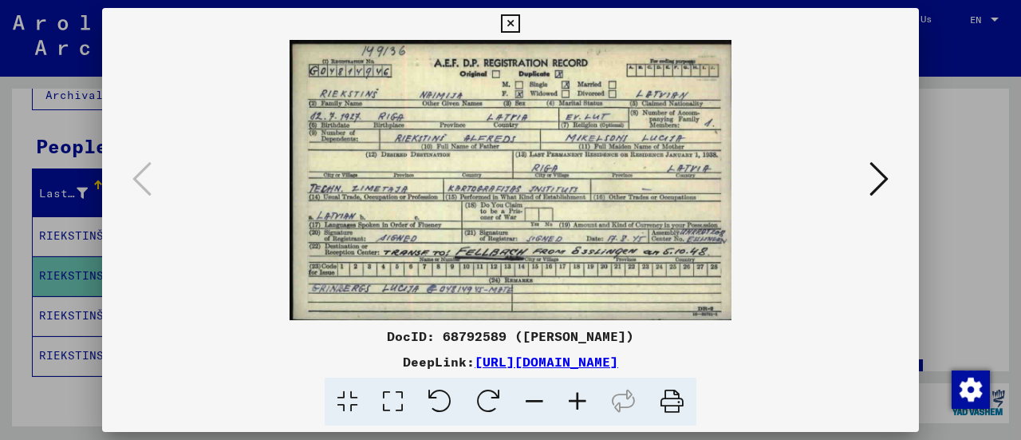
click at [873, 183] on icon at bounding box center [879, 179] width 19 height 38
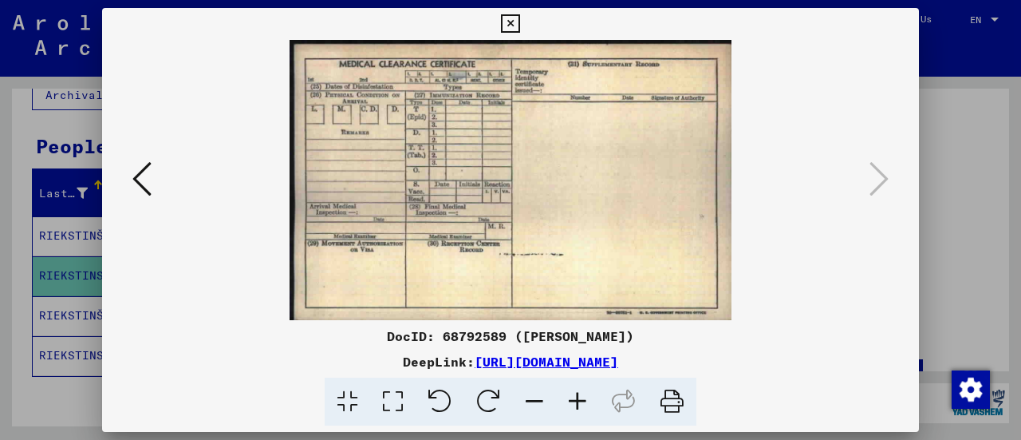
click at [968, 146] on div at bounding box center [510, 220] width 1021 height 440
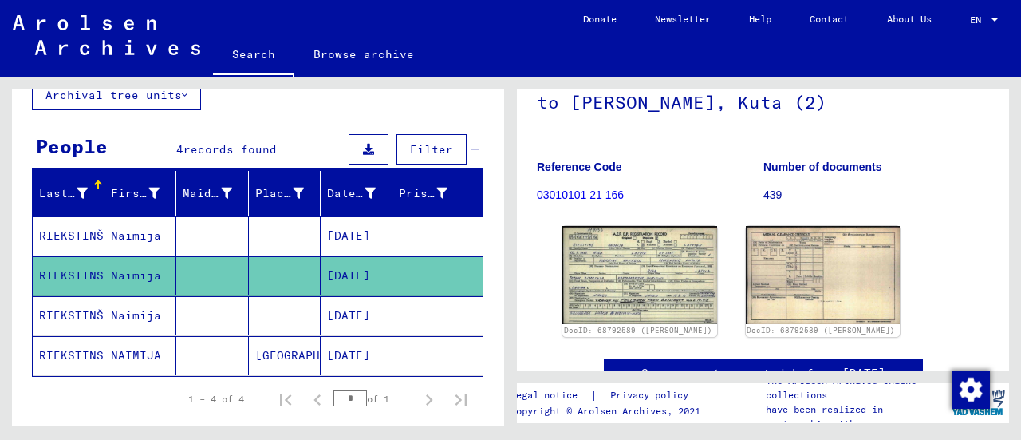
click at [361, 317] on mat-cell "[DATE]" at bounding box center [357, 315] width 72 height 39
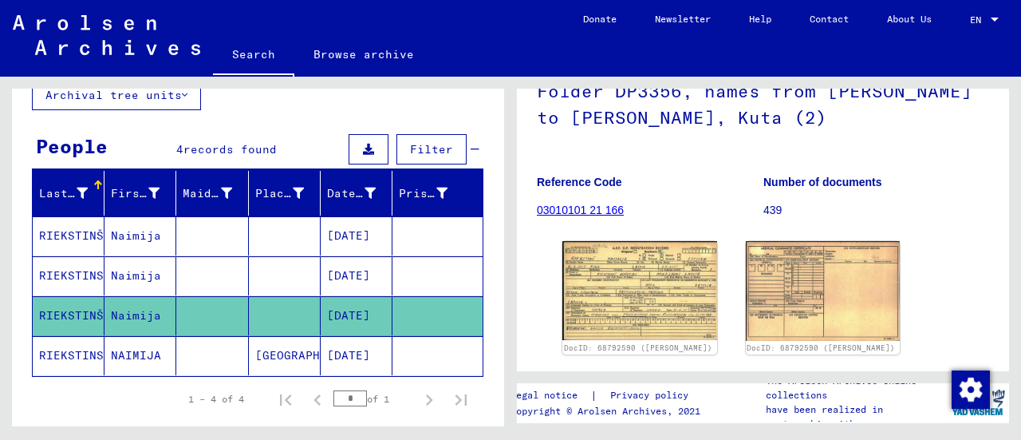
scroll to position [144, 0]
click at [657, 275] on img at bounding box center [639, 289] width 155 height 99
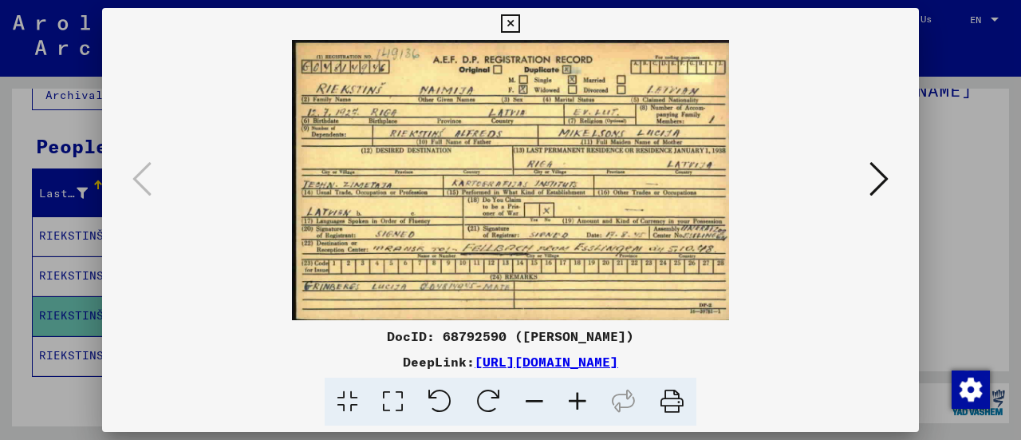
click at [935, 179] on div at bounding box center [510, 220] width 1021 height 440
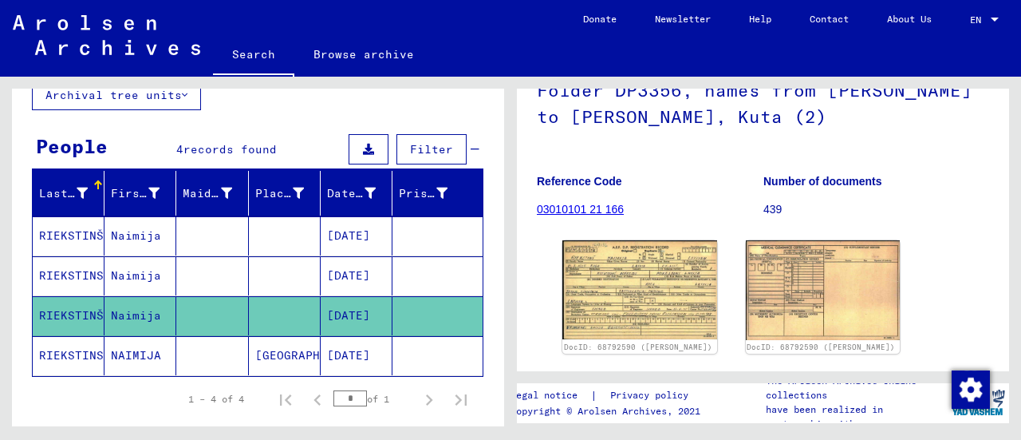
click at [338, 350] on mat-cell "[DATE]" at bounding box center [357, 355] width 72 height 39
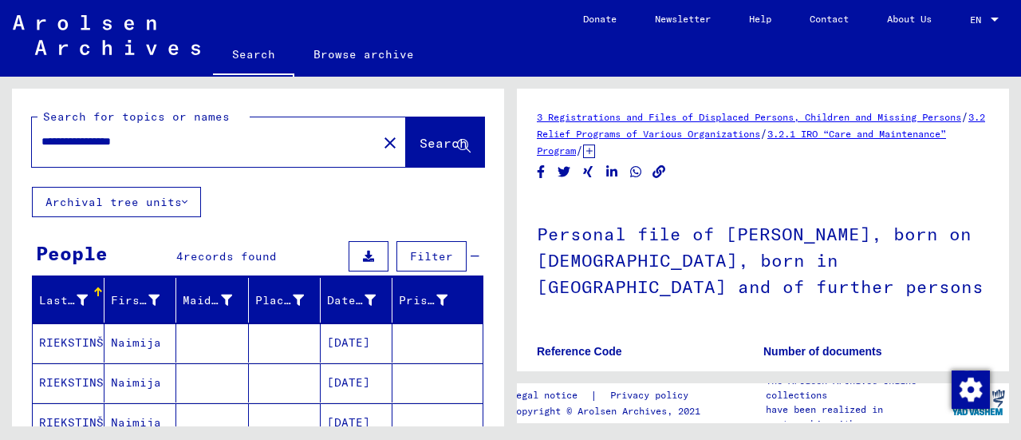
click at [235, 143] on input "**********" at bounding box center [204, 141] width 326 height 17
type input "**********"
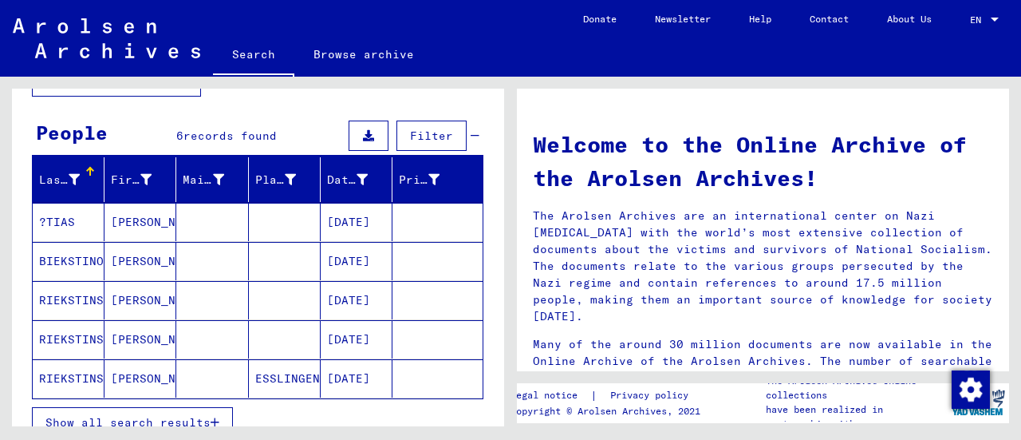
scroll to position [125, 0]
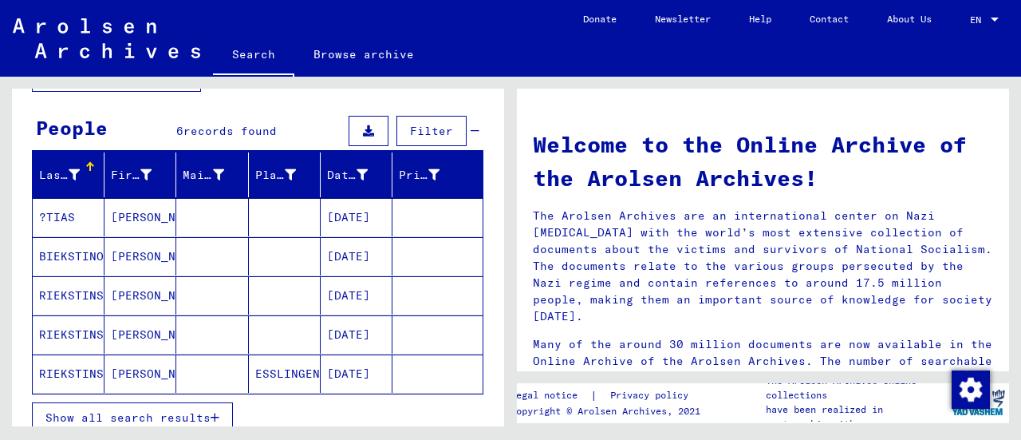
click at [353, 211] on mat-cell "[DATE]" at bounding box center [357, 217] width 72 height 38
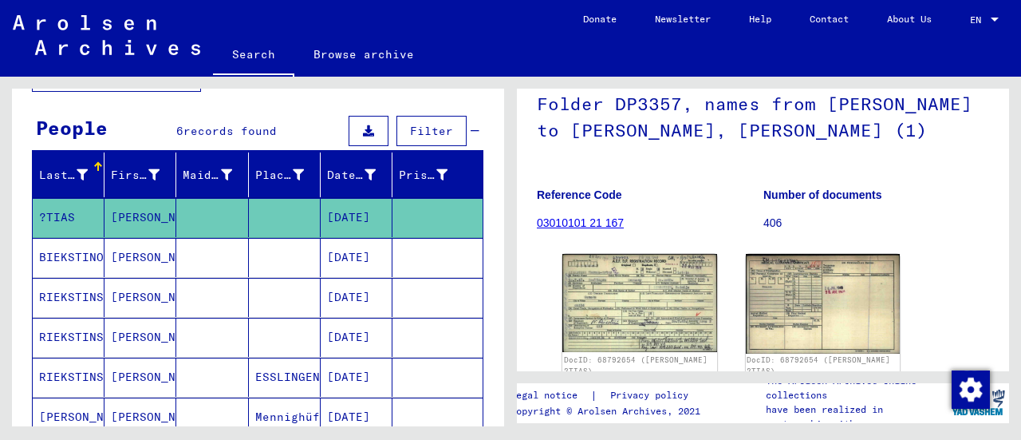
scroll to position [131, 0]
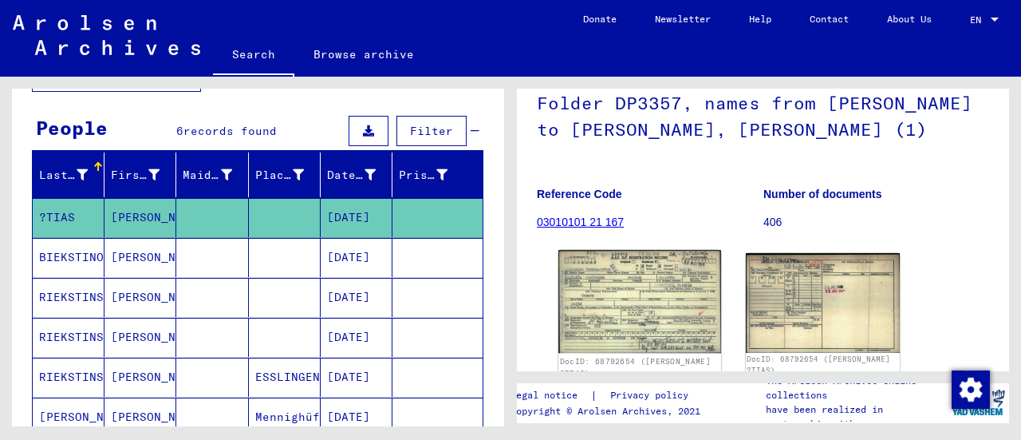
click at [640, 288] on img at bounding box center [639, 301] width 162 height 103
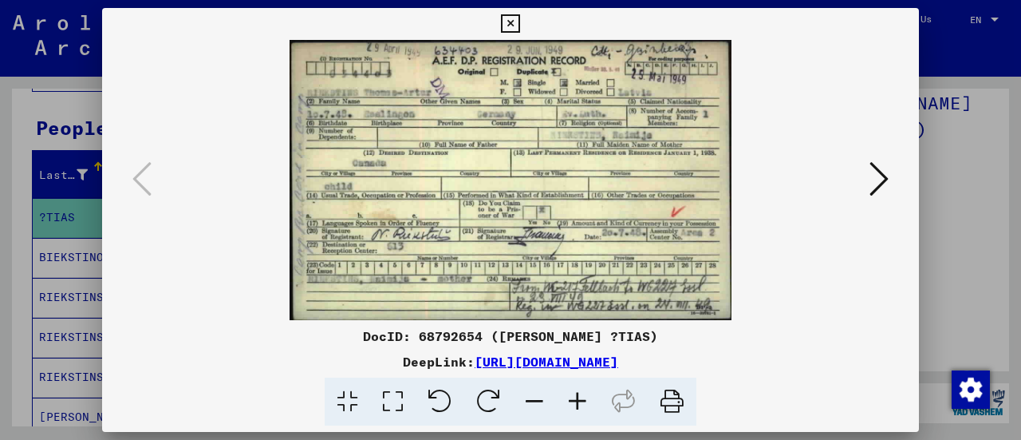
click at [951, 168] on div at bounding box center [510, 220] width 1021 height 440
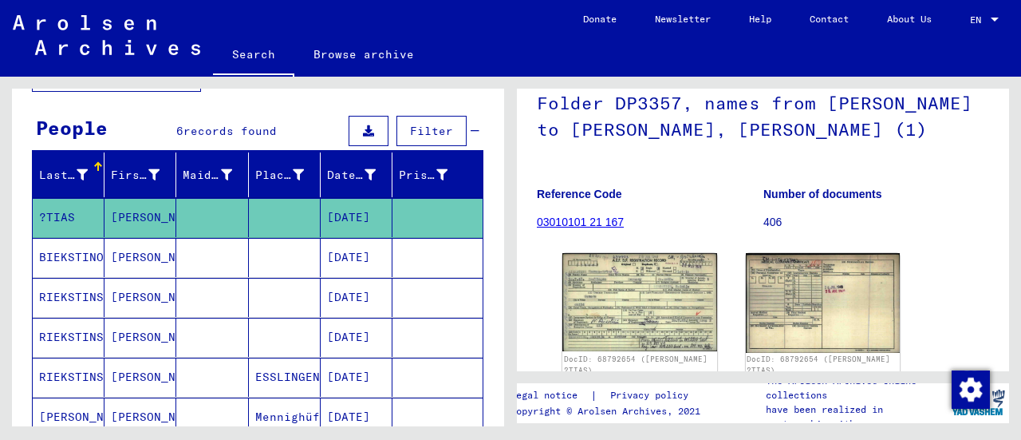
click at [359, 267] on mat-cell "[DATE]" at bounding box center [357, 257] width 72 height 39
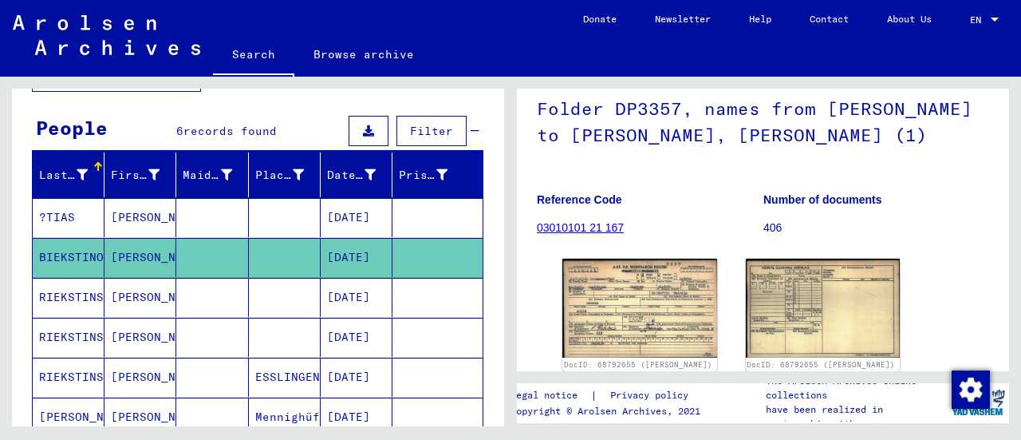
scroll to position [126, 0]
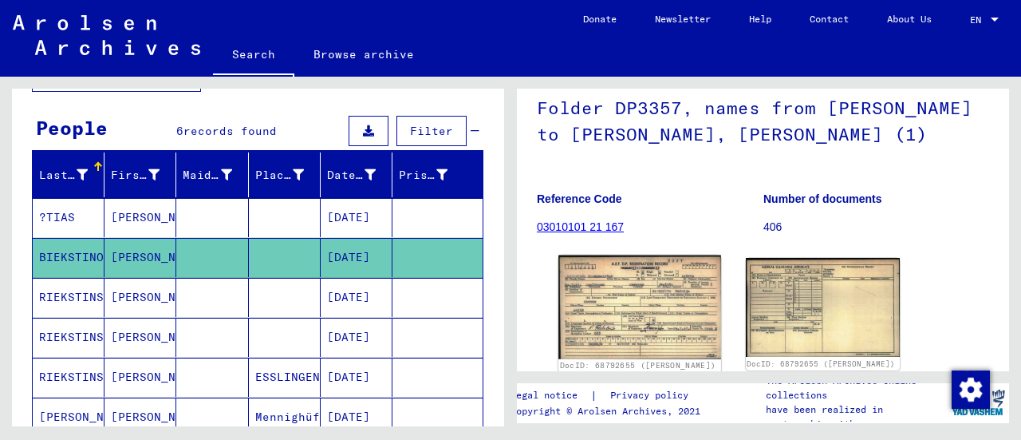
click at [635, 311] on img at bounding box center [639, 307] width 162 height 104
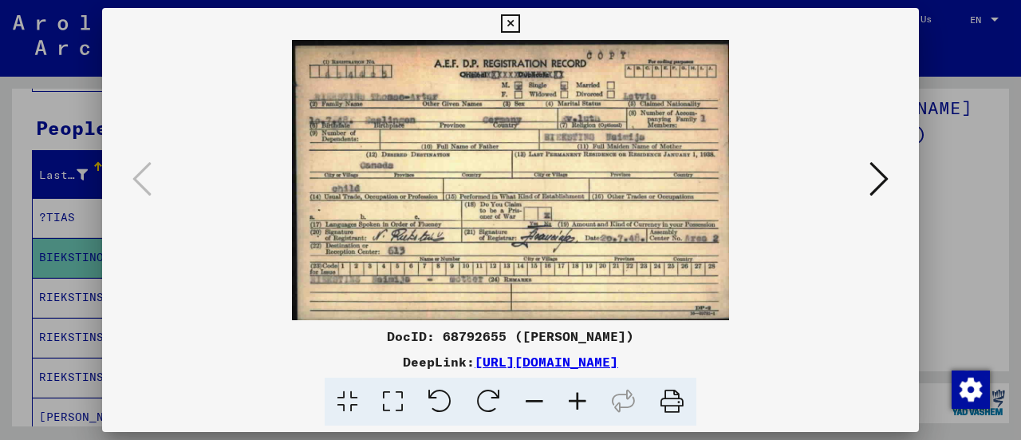
click at [967, 228] on div at bounding box center [510, 220] width 1021 height 440
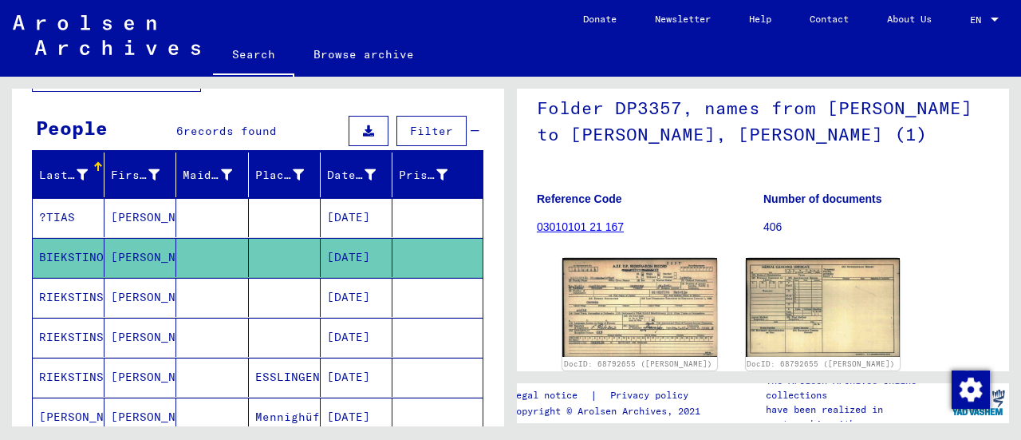
click at [365, 298] on mat-cell "[DATE]" at bounding box center [357, 297] width 72 height 39
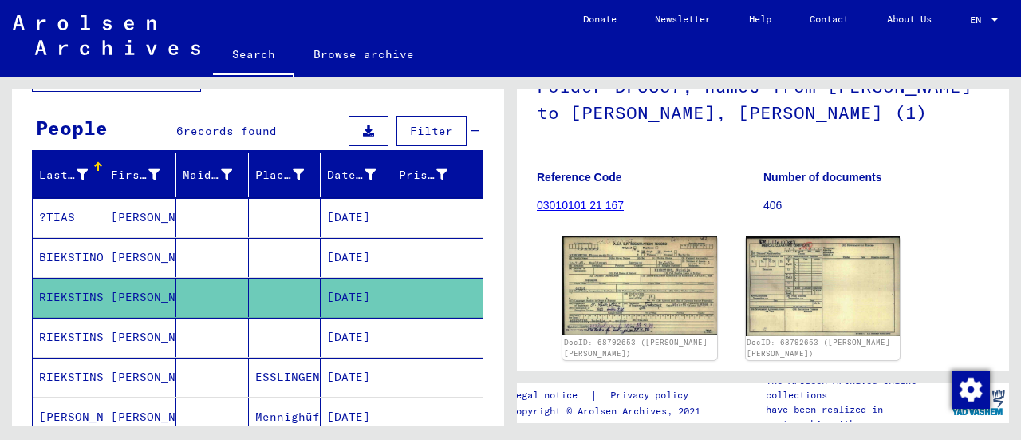
scroll to position [149, 0]
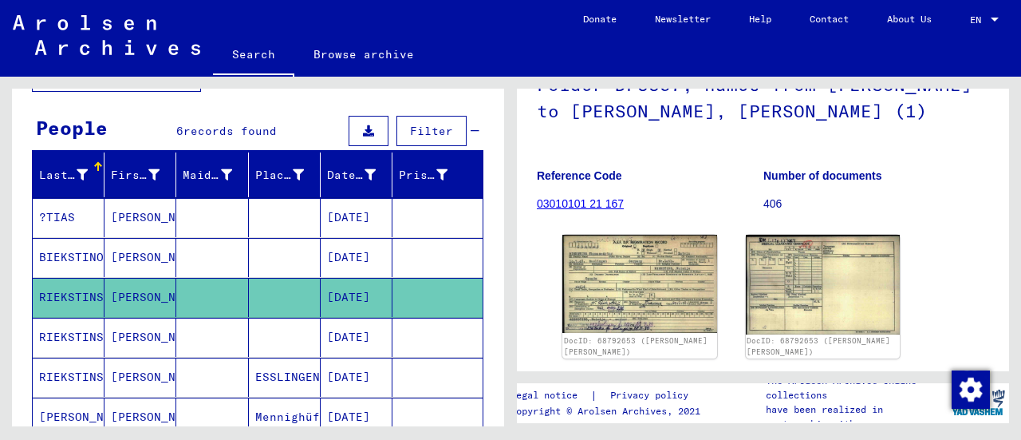
click at [579, 287] on img at bounding box center [639, 284] width 155 height 98
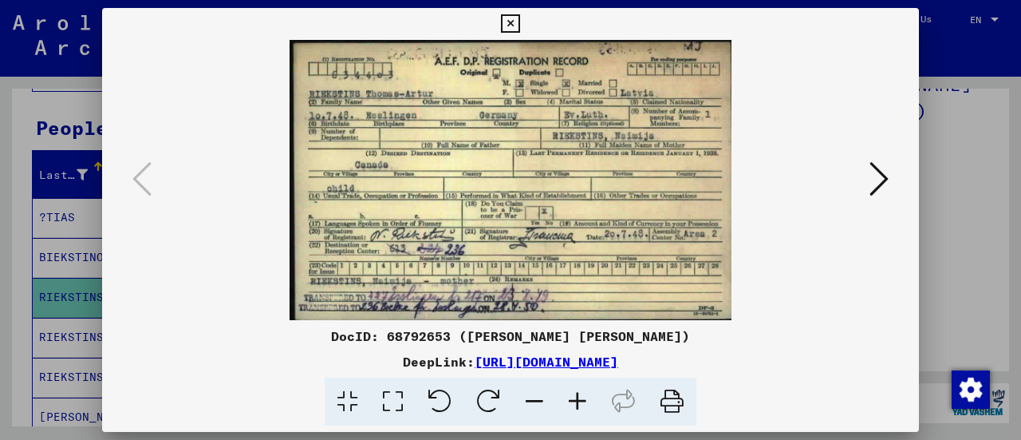
click at [791, 403] on div at bounding box center [510, 401] width 804 height 49
click at [884, 179] on icon at bounding box center [879, 179] width 19 height 38
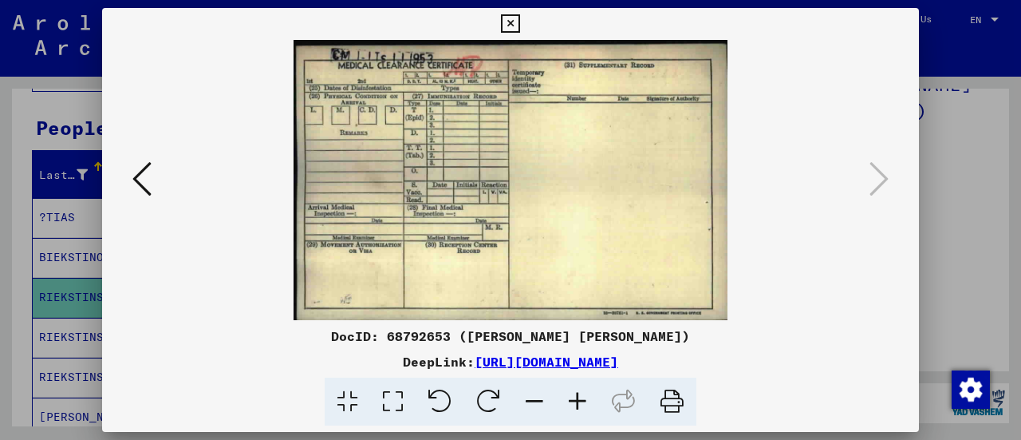
click at [973, 316] on div at bounding box center [510, 220] width 1021 height 440
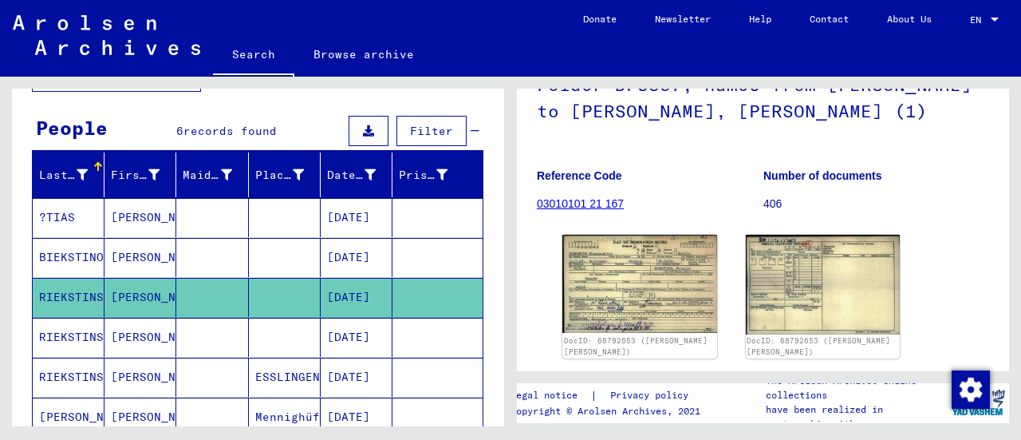
click at [973, 316] on div "DocID: 68792653 ([PERSON_NAME] [PERSON_NAME]) DocID: 68792653 ([PERSON_NAME] [P…" at bounding box center [763, 296] width 452 height 136
click at [362, 334] on mat-cell "[DATE]" at bounding box center [357, 336] width 72 height 39
